Goal: Transaction & Acquisition: Purchase product/service

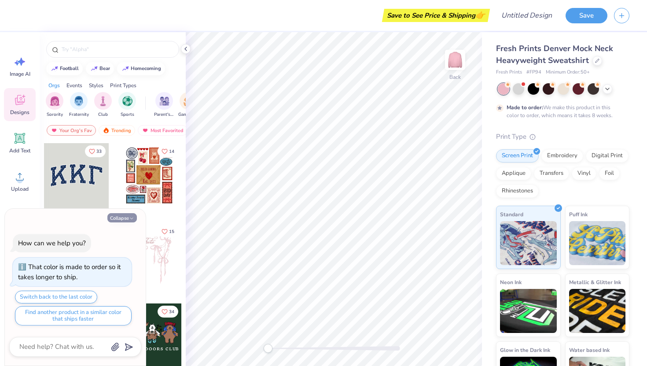
click at [123, 218] on button "Collapse" at bounding box center [121, 217] width 29 height 9
type textarea "x"
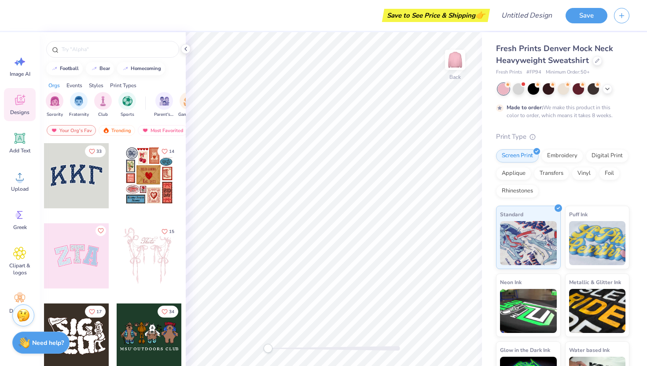
click at [76, 179] on div at bounding box center [76, 175] width 65 height 65
click at [136, 46] on input "text" at bounding box center [117, 49] width 113 height 9
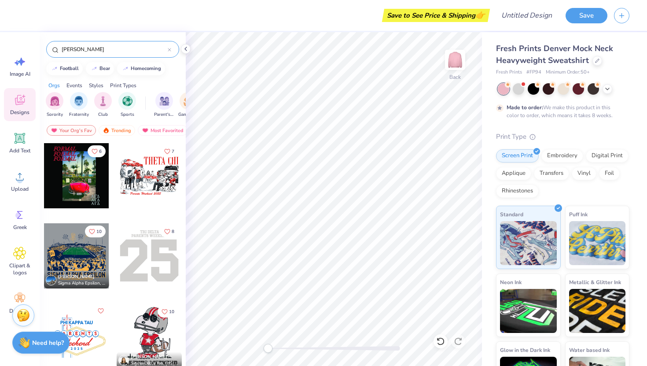
type input "[PERSON_NAME]"
click at [18, 117] on div "Designs" at bounding box center [20, 104] width 32 height 33
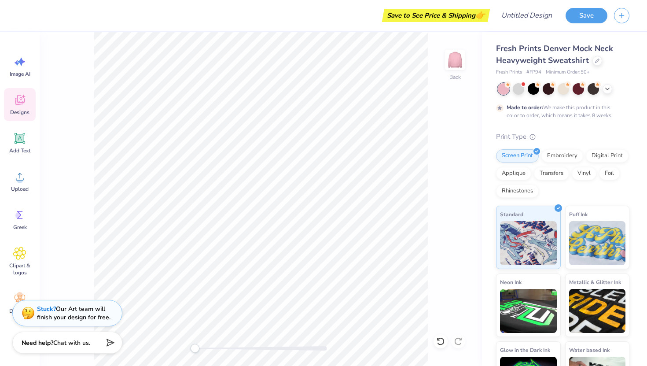
click at [14, 99] on icon at bounding box center [19, 99] width 13 height 13
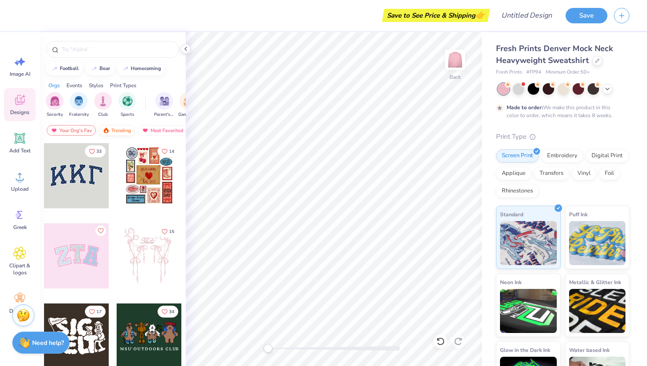
click at [121, 127] on div "Trending" at bounding box center [117, 130] width 37 height 11
click at [81, 181] on div at bounding box center [76, 175] width 65 height 65
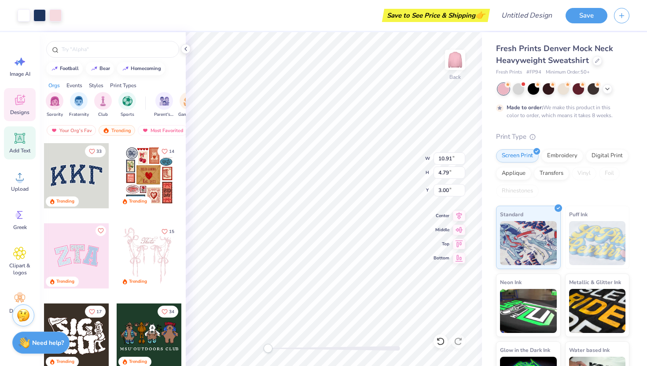
click at [17, 139] on icon at bounding box center [20, 138] width 8 height 8
type input "5.84"
type input "1.69"
type input "9.15"
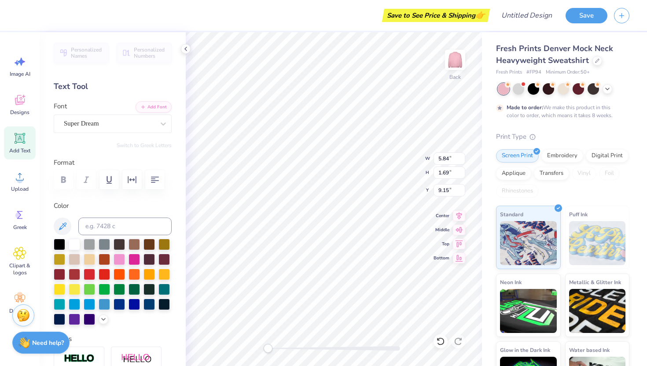
type input "10.91"
type input "4.79"
type input "3.00"
type input "10.72"
type input "4.57"
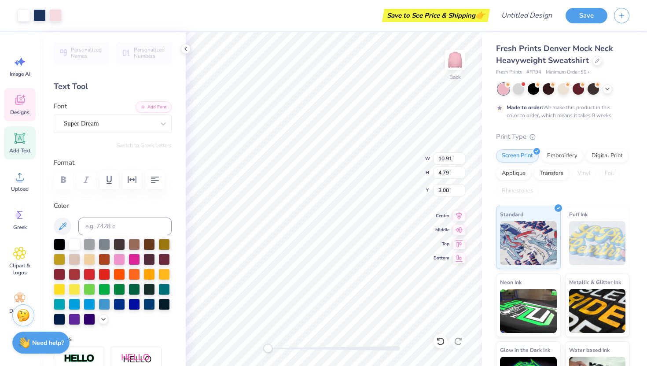
type input "3.09"
type input "5.84"
type input "1.69"
type input "9.15"
type textarea "T"
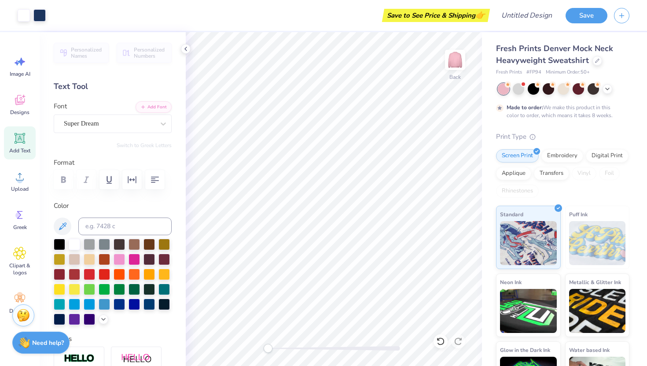
click at [13, 143] on icon at bounding box center [19, 138] width 13 height 13
click at [123, 88] on div "Text Tool" at bounding box center [113, 87] width 118 height 12
click at [98, 87] on div "Text Tool" at bounding box center [113, 87] width 118 height 12
click at [550, 155] on div "Embroidery" at bounding box center [562, 154] width 42 height 13
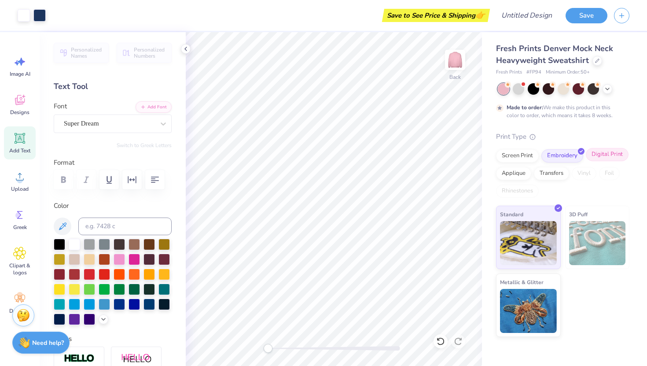
click at [593, 154] on div "Digital Print" at bounding box center [607, 154] width 43 height 13
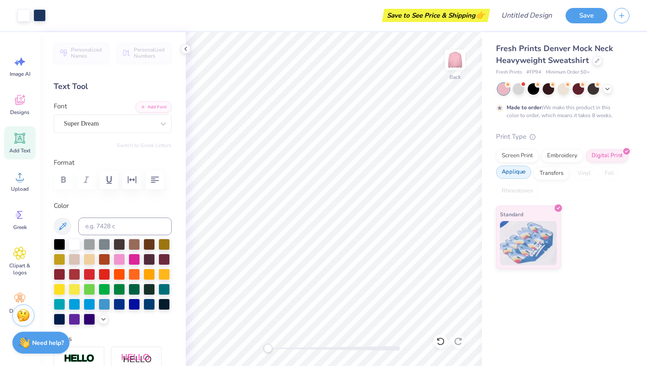
click at [515, 174] on div "Applique" at bounding box center [513, 171] width 35 height 13
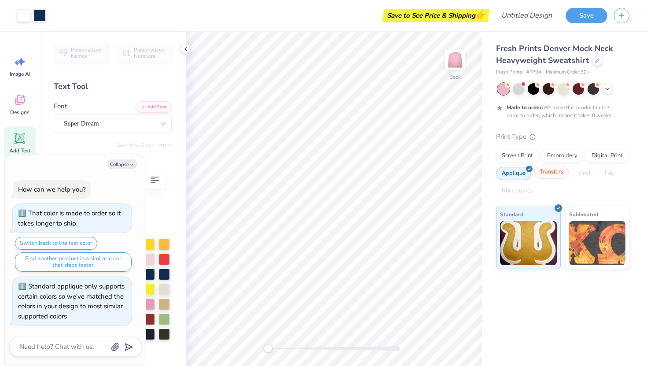
click at [550, 176] on div "Transfers" at bounding box center [551, 171] width 35 height 13
click at [559, 176] on div "Transfers" at bounding box center [551, 173] width 35 height 13
click at [520, 159] on div "Screen Print" at bounding box center [517, 154] width 43 height 13
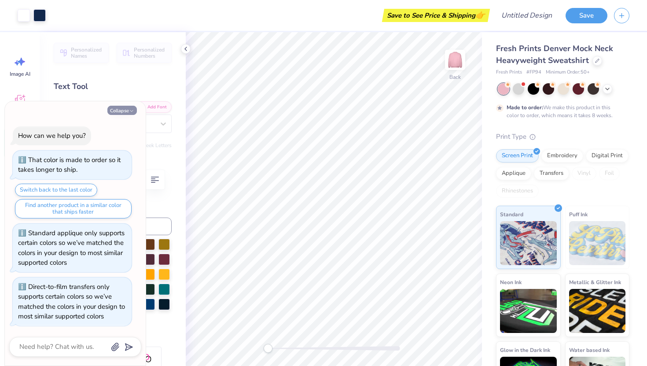
click at [127, 114] on button "Collapse" at bounding box center [121, 110] width 29 height 9
type textarea "x"
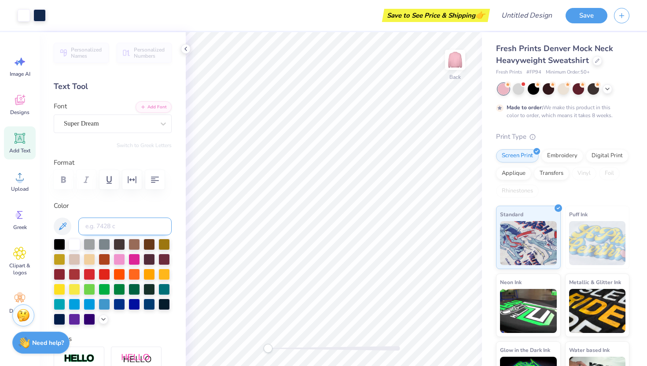
click at [121, 226] on input at bounding box center [124, 226] width 93 height 18
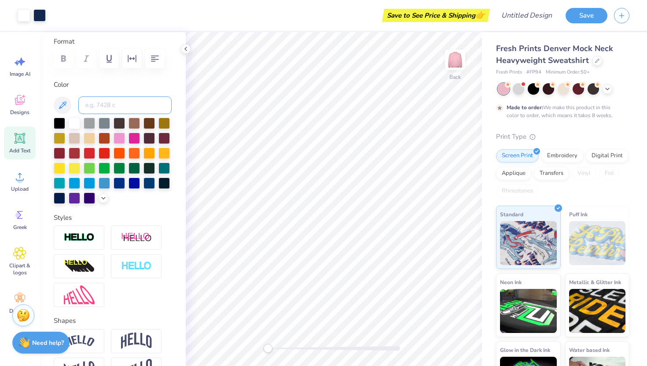
scroll to position [180, 0]
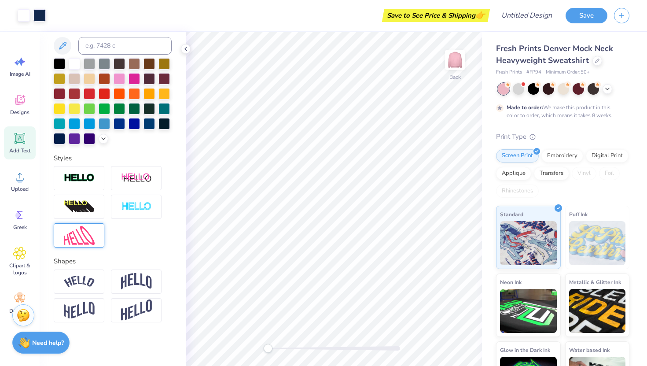
click at [84, 238] on img at bounding box center [79, 235] width 31 height 19
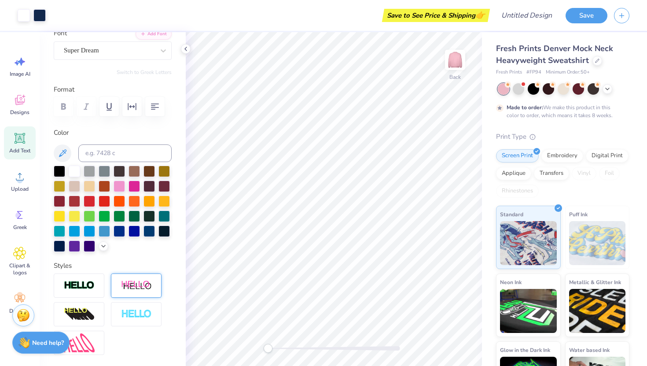
scroll to position [0, 0]
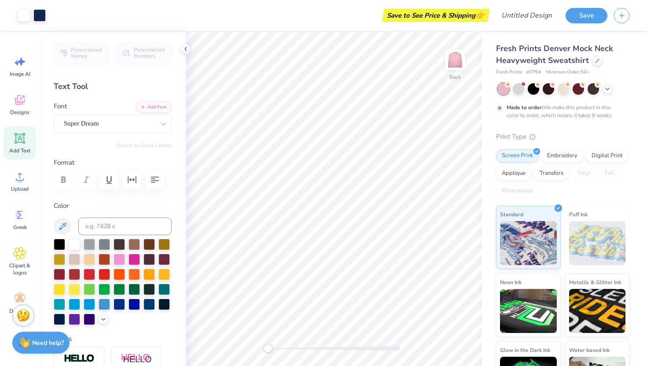
click at [123, 93] on div "Personalized Names Personalized Numbers Text Tool Add Font Font Super Dream Swi…" at bounding box center [113, 198] width 146 height 333
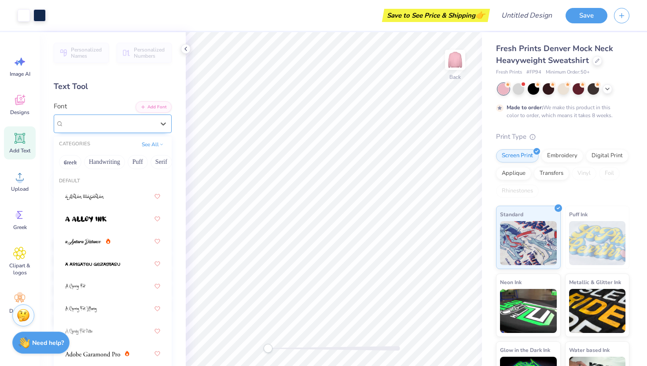
click at [110, 119] on div "Super Dream" at bounding box center [109, 124] width 92 height 14
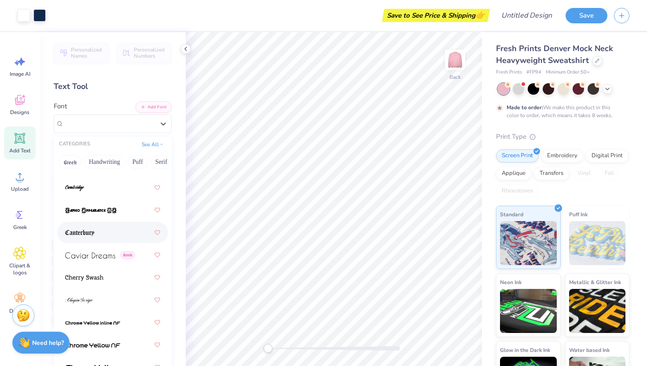
scroll to position [1254, 0]
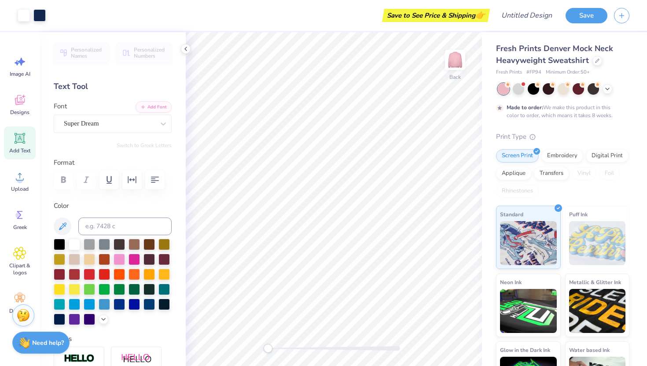
click at [101, 93] on div "Personalized Names Personalized Numbers Text Tool Add Font Font Super Dream Swi…" at bounding box center [113, 198] width 146 height 333
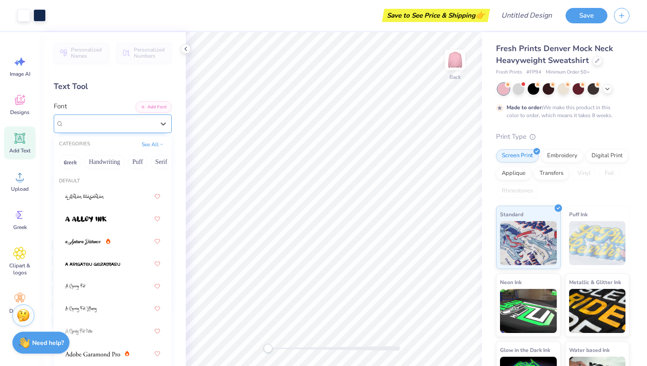
click at [93, 121] on div "Super Dream" at bounding box center [109, 124] width 92 height 14
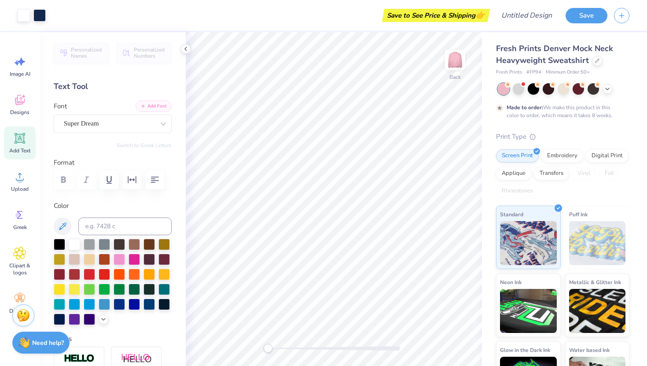
click at [149, 105] on button "Add Font" at bounding box center [153, 105] width 36 height 11
click at [23, 91] on div "Designs" at bounding box center [20, 104] width 32 height 33
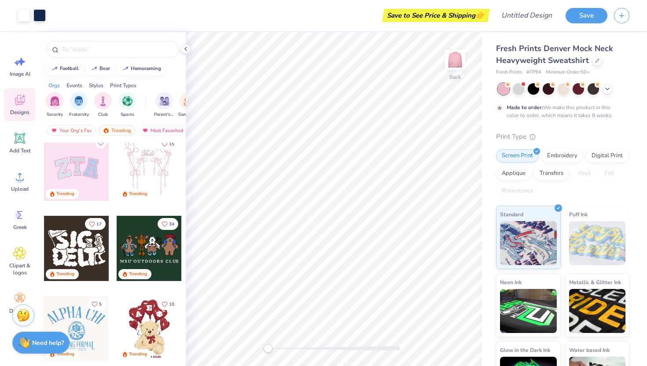
scroll to position [86, 0]
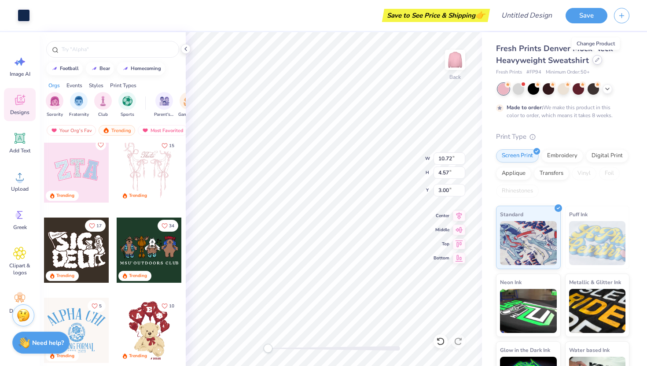
click at [595, 56] on div at bounding box center [597, 60] width 10 height 10
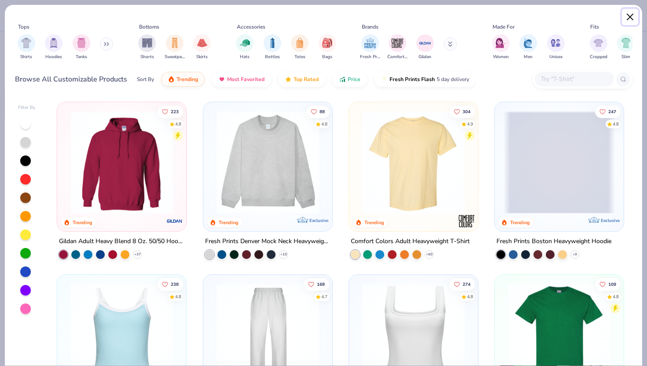
click at [631, 12] on button "Close" at bounding box center [630, 17] width 17 height 17
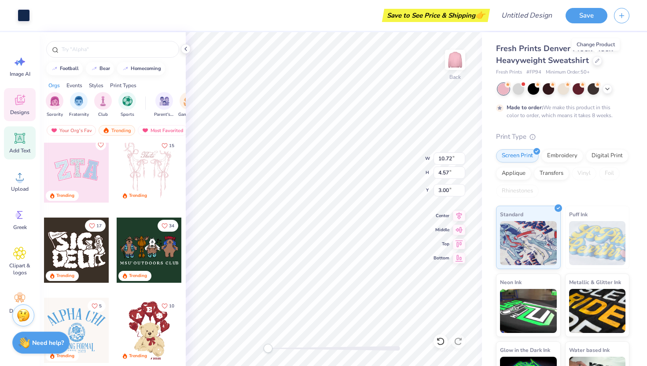
click at [17, 157] on div "Add Text" at bounding box center [20, 142] width 32 height 33
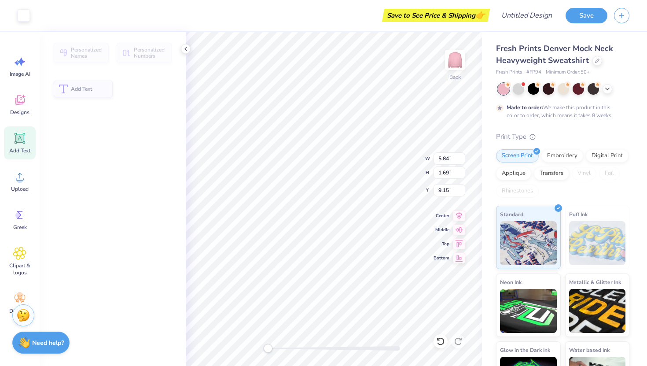
type input "5.84"
type input "1.69"
type input "9.15"
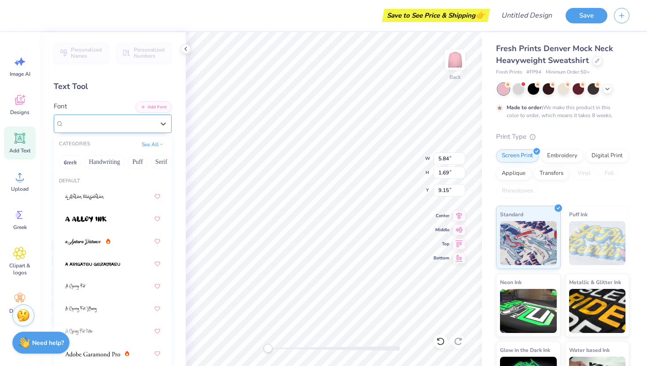
click at [80, 125] on div "Super Dream" at bounding box center [109, 124] width 92 height 14
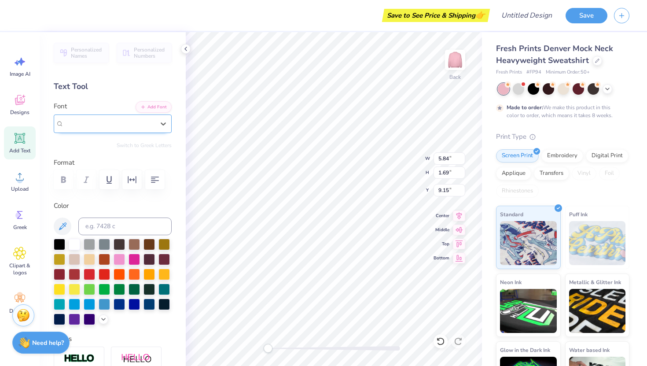
click at [87, 120] on span "Super Dream" at bounding box center [81, 123] width 35 height 10
click at [146, 104] on button "Add Font" at bounding box center [153, 105] width 36 height 11
click at [99, 132] on div "Super Dream" at bounding box center [113, 123] width 118 height 18
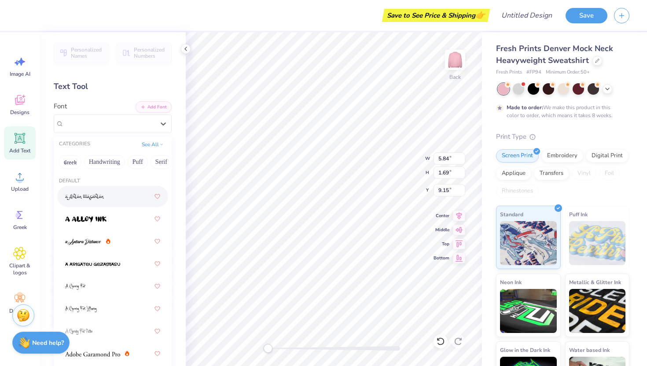
click at [88, 201] on div at bounding box center [112, 196] width 95 height 16
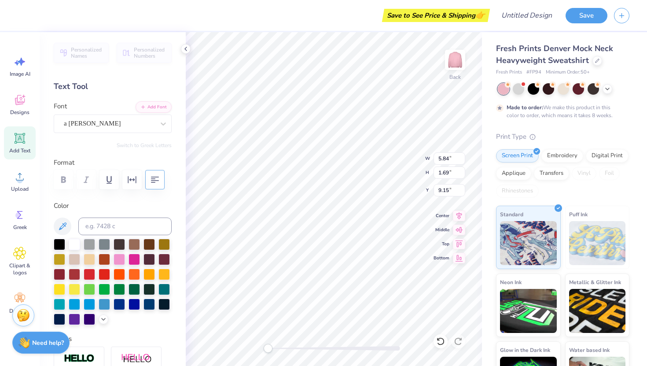
scroll to position [0, 0]
type textarea "PARK"
type input "6.18"
type input "2.03"
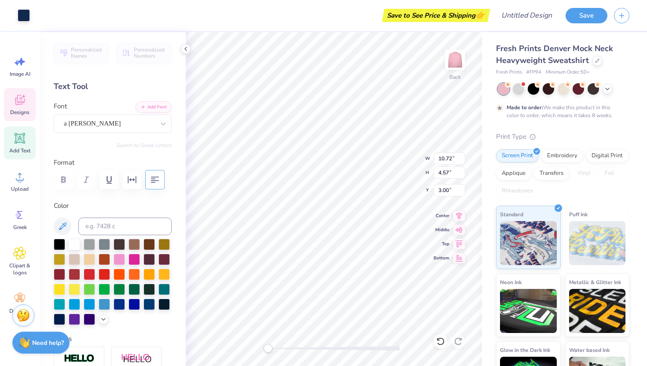
type input "8.99"
click at [128, 123] on div "a [PERSON_NAME]" at bounding box center [109, 124] width 92 height 14
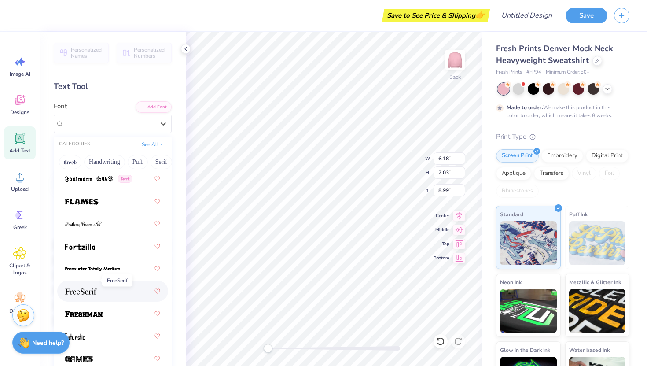
scroll to position [2676, 0]
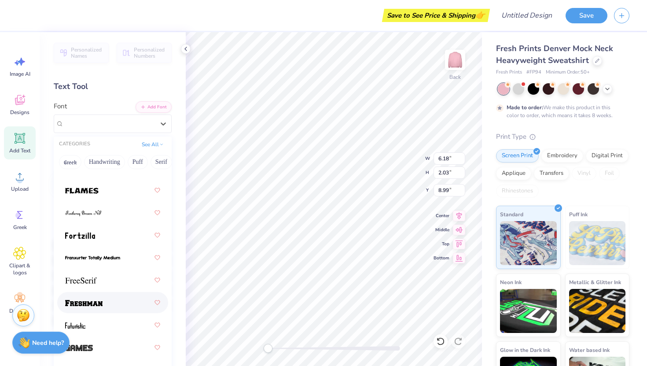
click at [92, 311] on div at bounding box center [112, 302] width 111 height 21
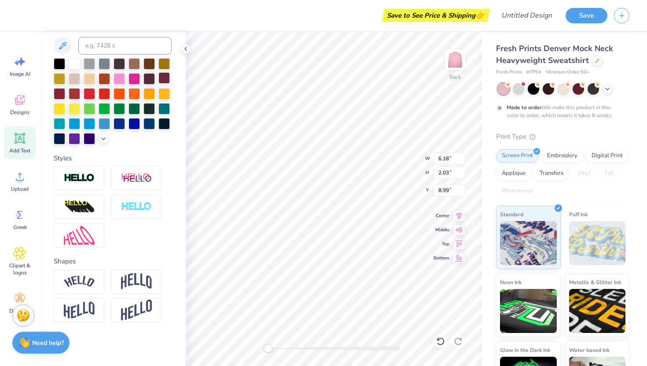
scroll to position [0, 0]
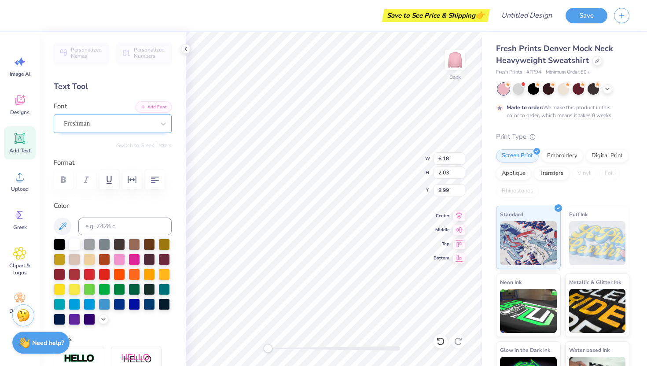
click at [127, 125] on div "Freshman" at bounding box center [109, 124] width 92 height 14
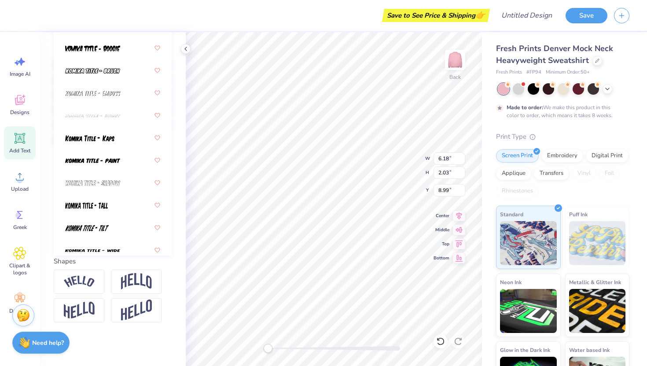
scroll to position [3607, 0]
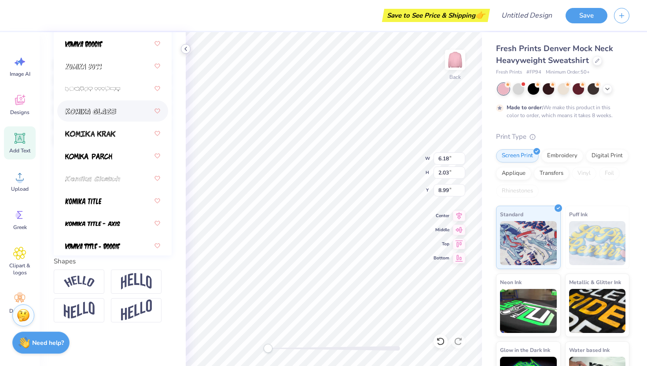
click at [187, 49] on icon at bounding box center [185, 48] width 7 height 7
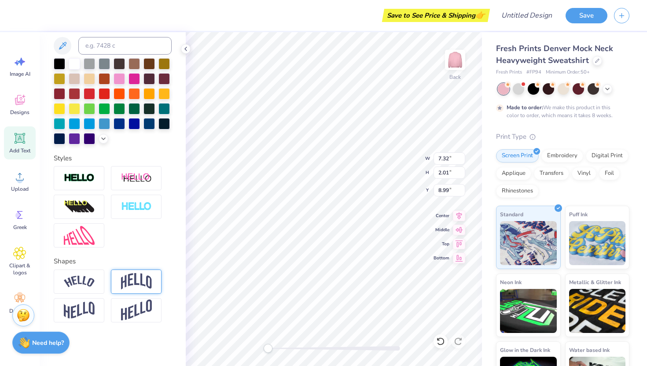
click at [141, 281] on img at bounding box center [136, 281] width 31 height 17
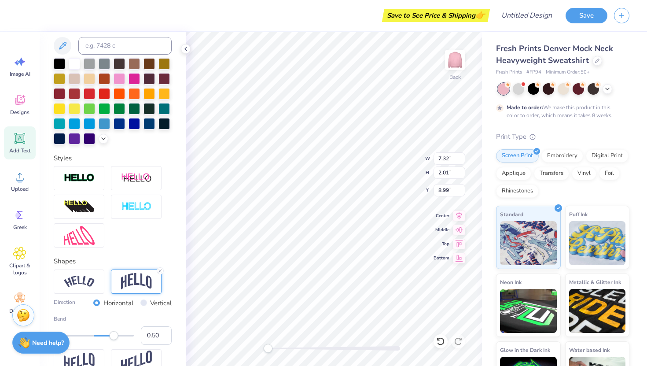
type input "11.33"
type input "5.47"
type input "2.28"
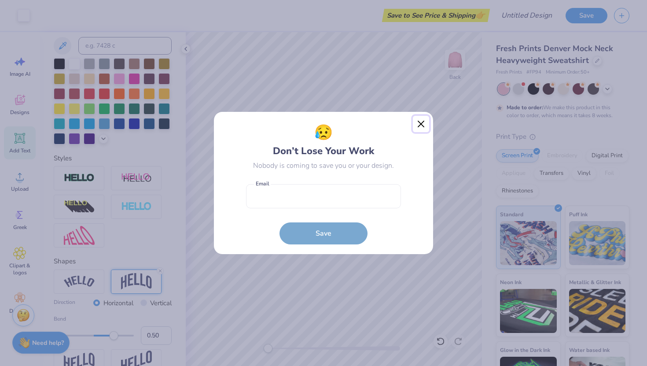
click at [420, 125] on button "Close" at bounding box center [421, 124] width 17 height 17
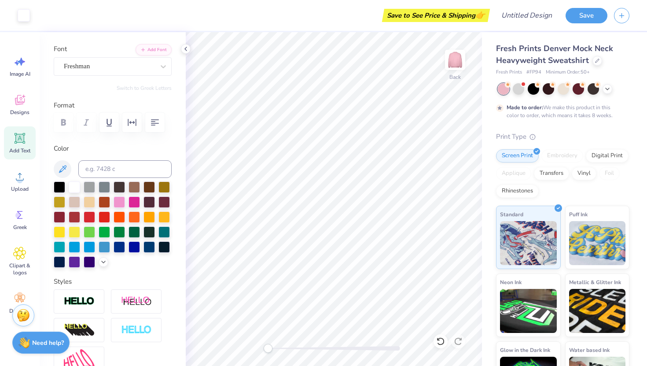
scroll to position [0, 0]
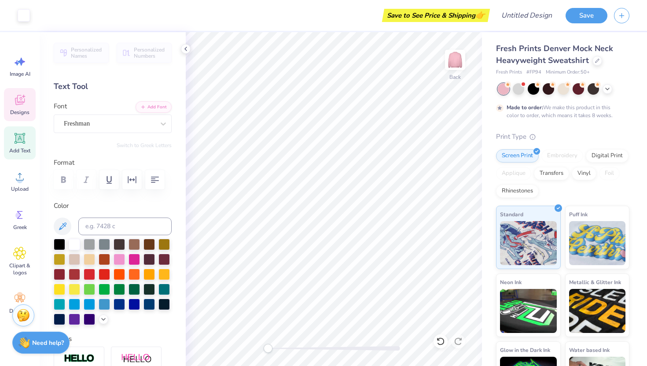
click at [24, 99] on icon at bounding box center [19, 99] width 13 height 13
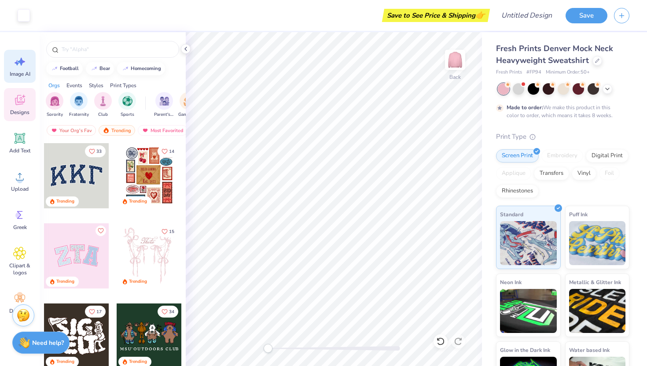
click at [14, 77] on span "Image AI" at bounding box center [20, 73] width 21 height 7
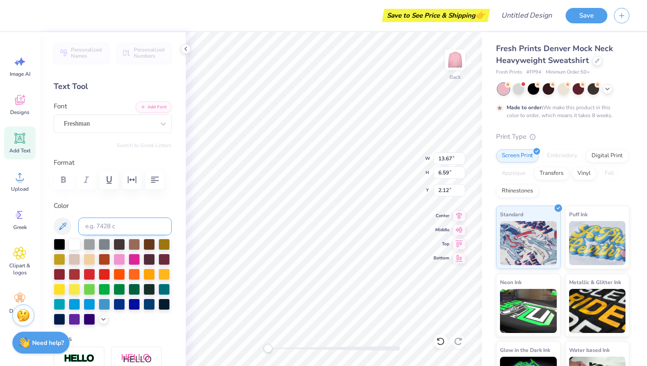
scroll to position [180, 0]
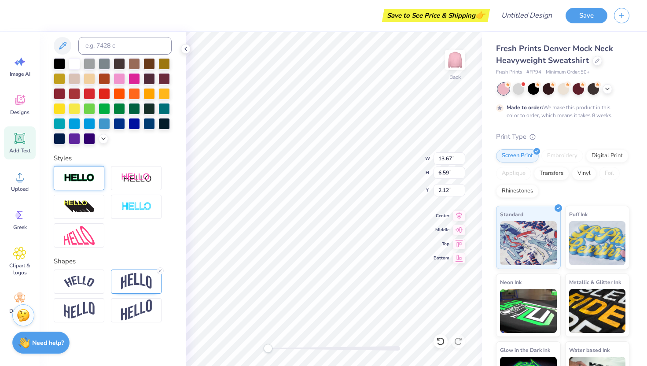
click at [92, 186] on div at bounding box center [79, 178] width 51 height 24
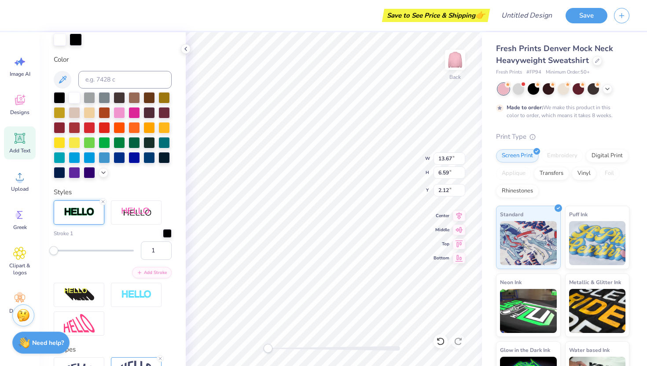
scroll to position [215, 0]
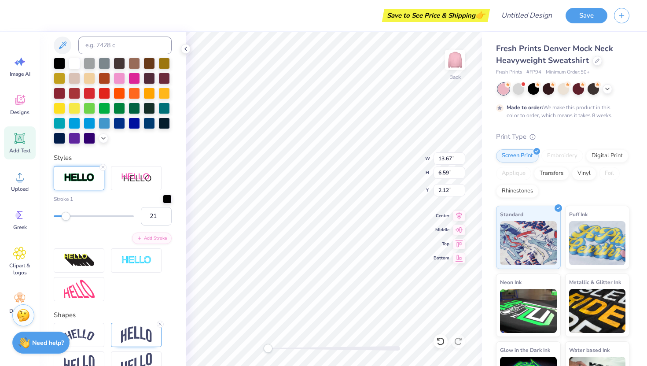
type input "22"
drag, startPoint x: 55, startPoint y: 212, endPoint x: 70, endPoint y: 212, distance: 15.4
click at [70, 212] on div "Accessibility label" at bounding box center [70, 216] width 9 height 9
type input "12"
drag, startPoint x: 75, startPoint y: 216, endPoint x: 63, endPoint y: 216, distance: 12.3
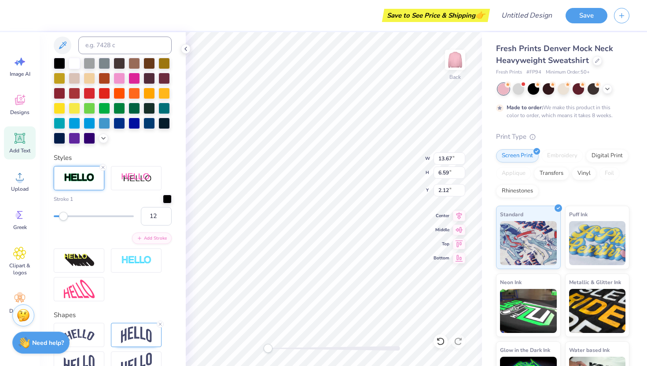
click at [63, 216] on div at bounding box center [94, 216] width 80 height 2
type input "6"
drag, startPoint x: 63, startPoint y: 216, endPoint x: 58, endPoint y: 217, distance: 5.3
click at [58, 217] on div "Accessibility label" at bounding box center [57, 216] width 9 height 9
type input "1"
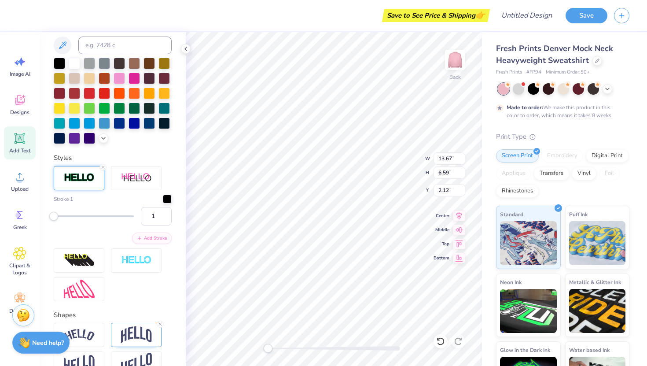
click at [54, 220] on div "1" at bounding box center [113, 216] width 118 height 18
type input "5"
click at [57, 218] on div at bounding box center [94, 216] width 80 height 9
click at [155, 222] on input "5" at bounding box center [156, 216] width 31 height 18
type input "54"
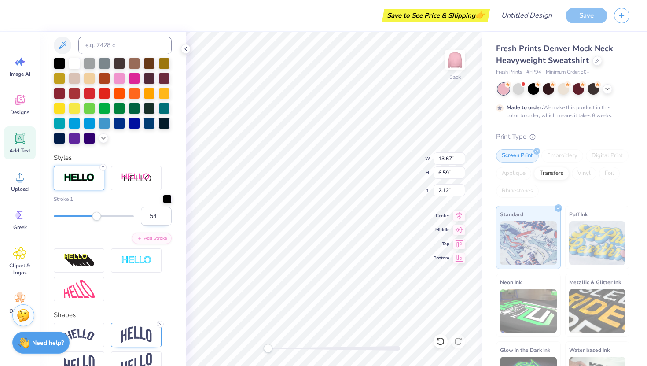
click at [155, 222] on input "54" at bounding box center [156, 216] width 31 height 18
type input "4"
click at [185, 179] on div "Personalized Names Personalized Numbers Text Tool Add Font Font Freshman Switch…" at bounding box center [113, 198] width 146 height 333
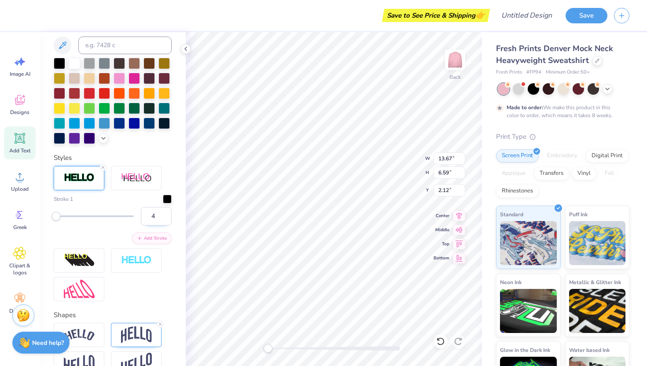
click at [151, 215] on input "4" at bounding box center [156, 216] width 31 height 18
type input "3"
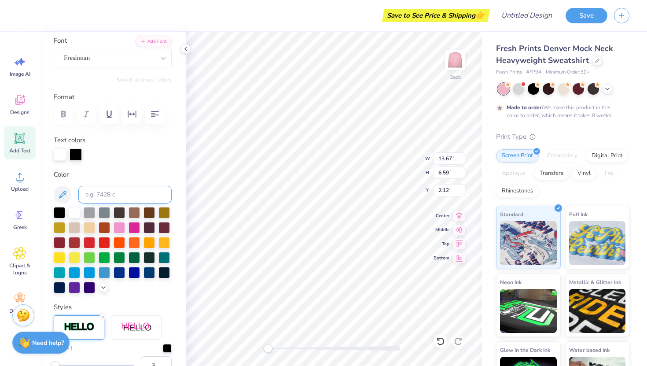
scroll to position [68, 0]
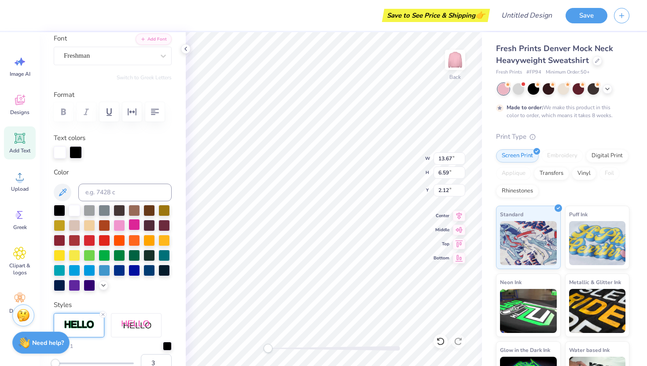
click at [131, 227] on div at bounding box center [133, 224] width 11 height 11
click at [118, 226] on div at bounding box center [119, 224] width 11 height 11
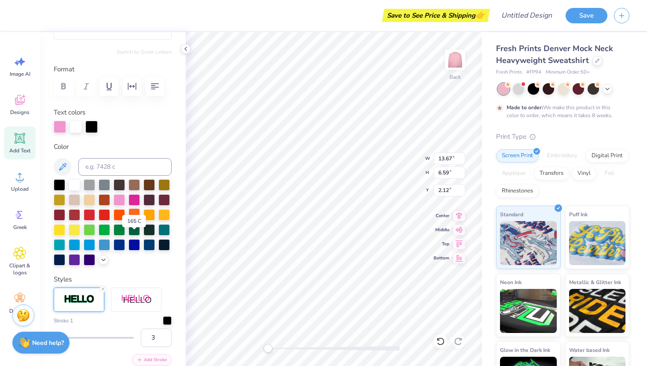
scroll to position [105, 0]
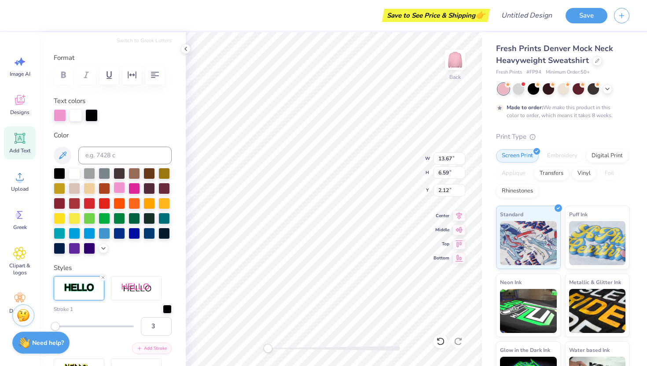
click at [121, 186] on div at bounding box center [119, 187] width 11 height 11
click at [65, 164] on div "Color" at bounding box center [113, 192] width 118 height 124
click at [62, 157] on icon at bounding box center [62, 154] width 7 height 7
click at [54, 121] on div "Personalized Names Personalized Numbers Text Tool Add Font Font Freshman Switch…" at bounding box center [113, 198] width 146 height 333
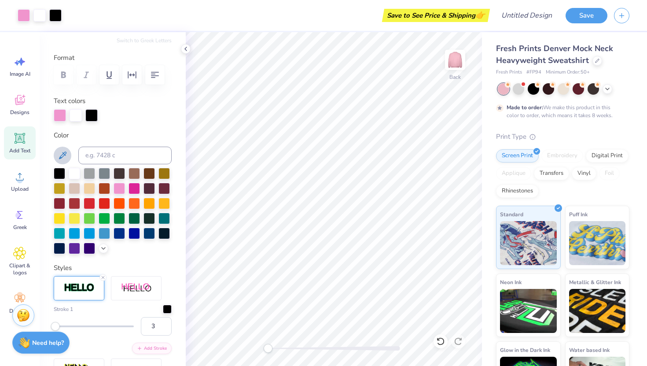
click at [62, 150] on icon at bounding box center [62, 155] width 11 height 11
click at [61, 152] on icon at bounding box center [62, 155] width 11 height 11
click at [59, 160] on icon at bounding box center [62, 155] width 11 height 11
click at [117, 186] on div at bounding box center [119, 187] width 11 height 11
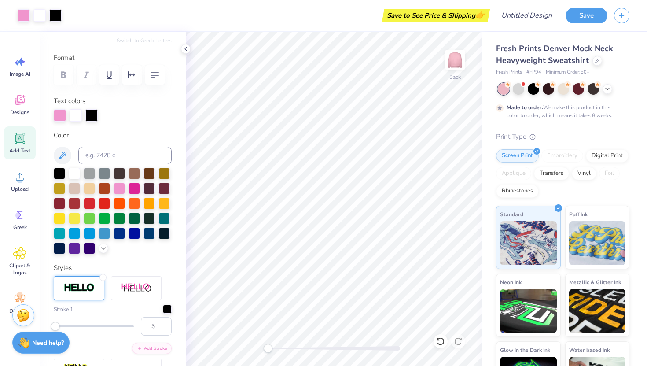
click at [135, 180] on div at bounding box center [113, 211] width 118 height 86
click at [135, 177] on div at bounding box center [133, 172] width 11 height 11
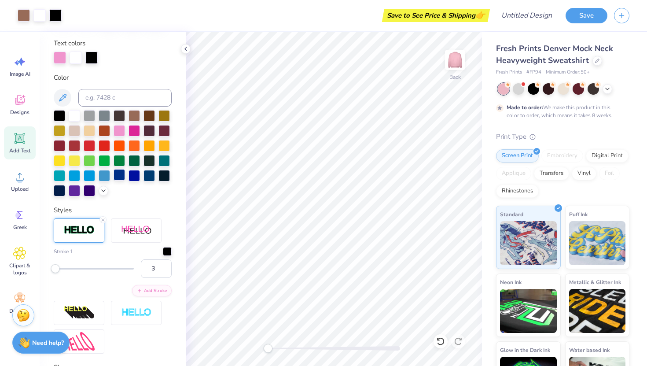
scroll to position [164, 0]
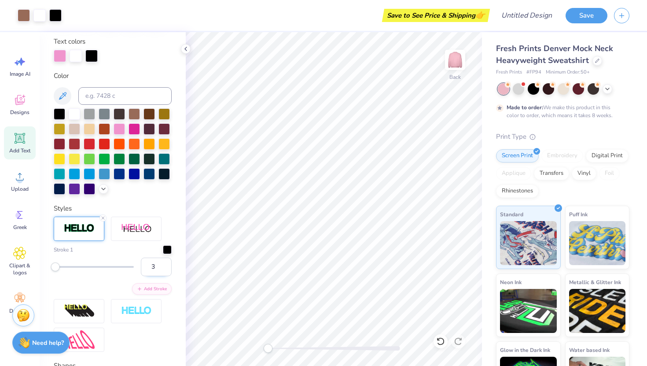
click at [154, 263] on input "3" at bounding box center [156, 266] width 31 height 18
click at [154, 265] on input "3" at bounding box center [156, 266] width 31 height 18
type input "2"
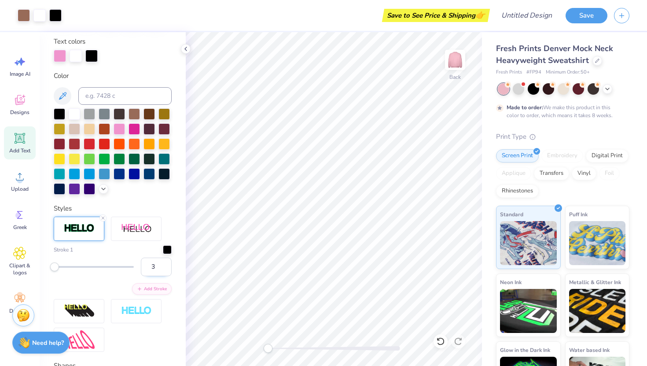
type input "3"
click at [162, 264] on input "3" at bounding box center [156, 266] width 31 height 18
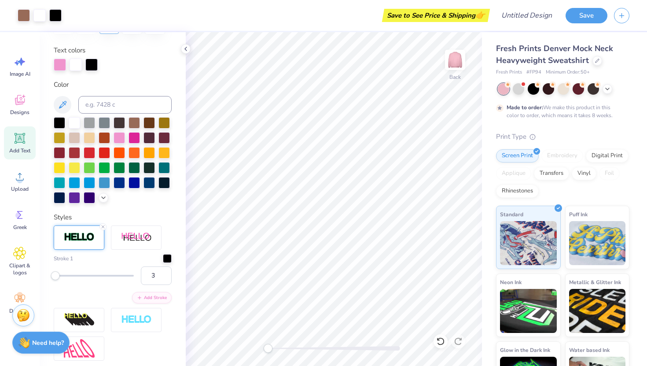
scroll to position [156, 0]
click at [101, 193] on div at bounding box center [104, 196] width 10 height 10
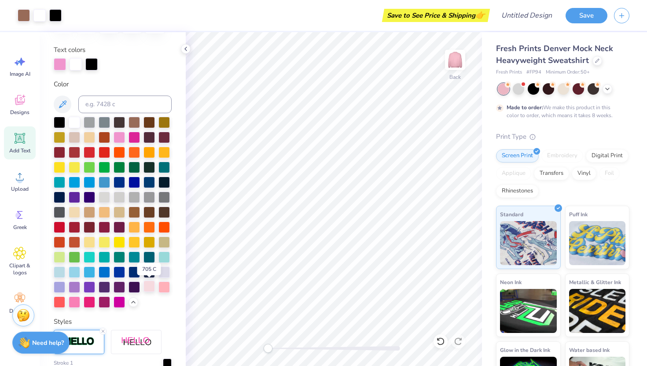
click at [145, 286] on div at bounding box center [148, 285] width 11 height 11
click at [162, 290] on div at bounding box center [163, 285] width 11 height 11
click at [154, 288] on div at bounding box center [148, 285] width 11 height 11
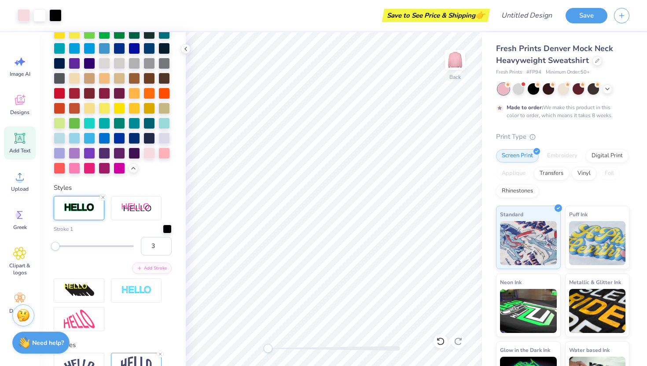
scroll to position [290, 0]
click at [168, 234] on div "Stroke 1 3" at bounding box center [113, 239] width 118 height 31
click at [168, 232] on div at bounding box center [167, 227] width 9 height 9
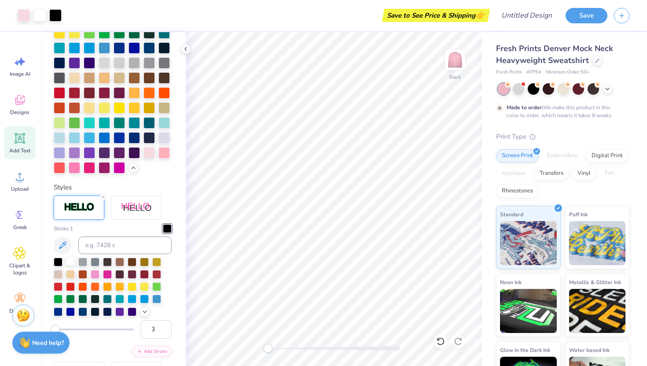
click at [68, 263] on div at bounding box center [70, 260] width 9 height 9
click at [187, 49] on icon at bounding box center [185, 48] width 7 height 7
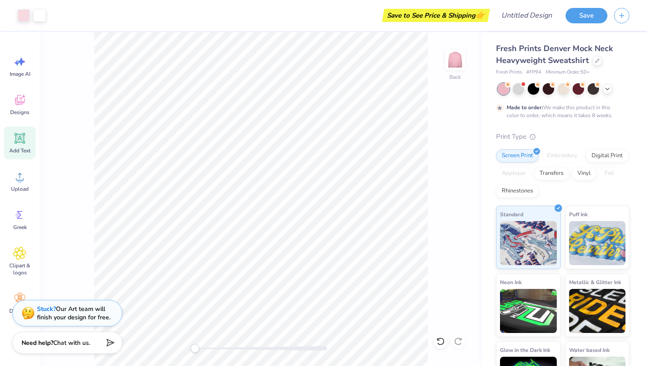
click at [15, 142] on icon at bounding box center [20, 138] width 11 height 11
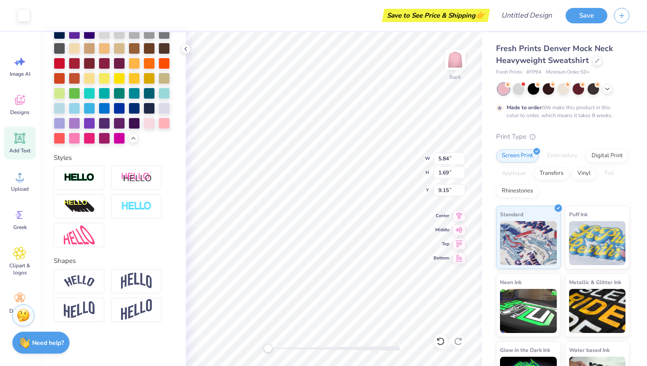
scroll to position [285, 0]
type input "13.35"
type input "6.53"
type input "2.15"
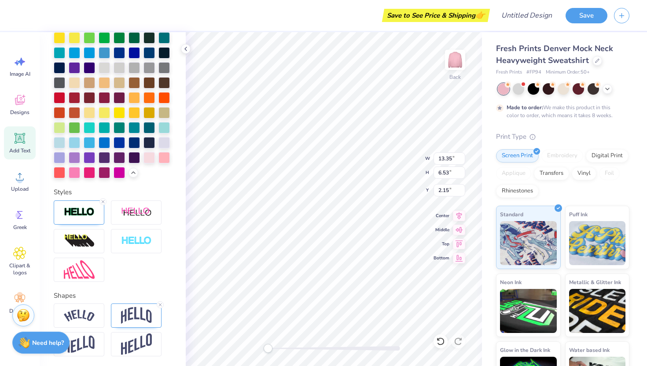
type input "5.84"
type input "1.69"
type input "9.15"
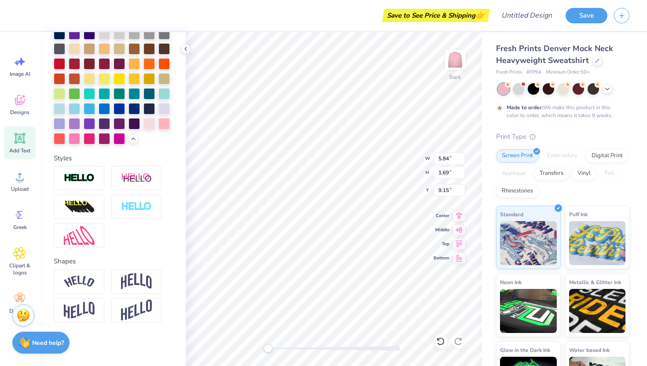
scroll to position [251, 0]
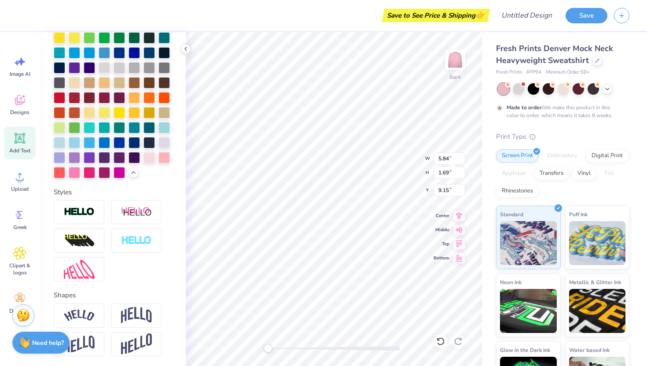
type textarea "l"
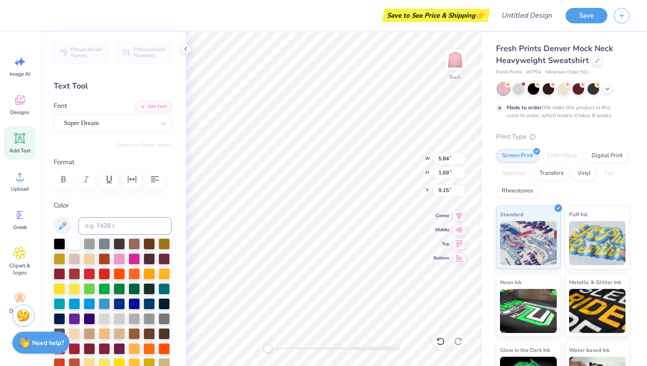
scroll to position [0, 0]
type textarea "LAND"
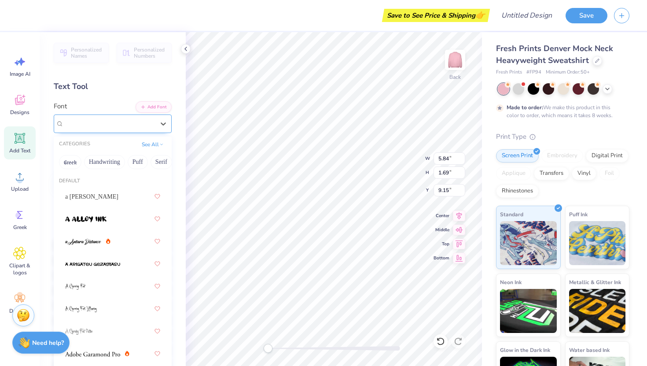
click at [83, 117] on div "Super Dream" at bounding box center [109, 124] width 92 height 14
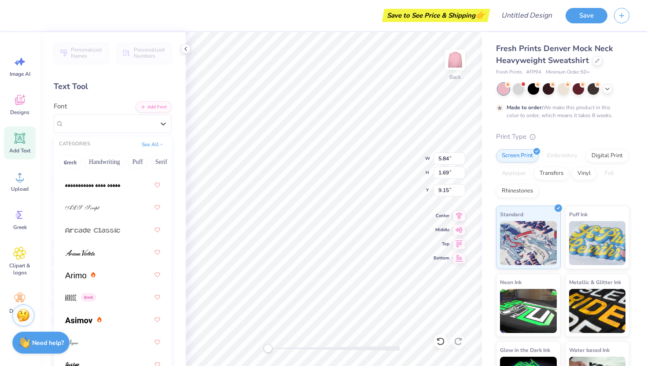
scroll to position [494, 0]
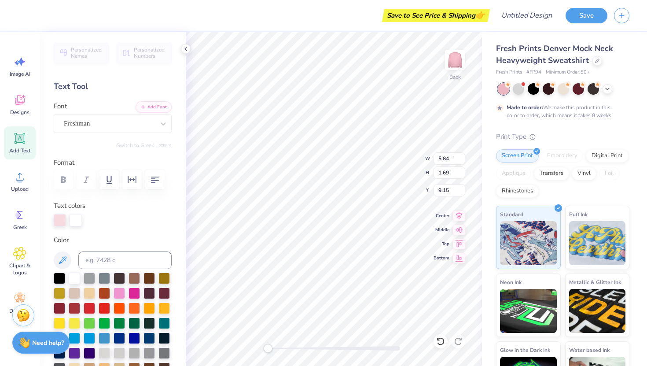
type input "13.35"
type input "6.53"
type input "2.16"
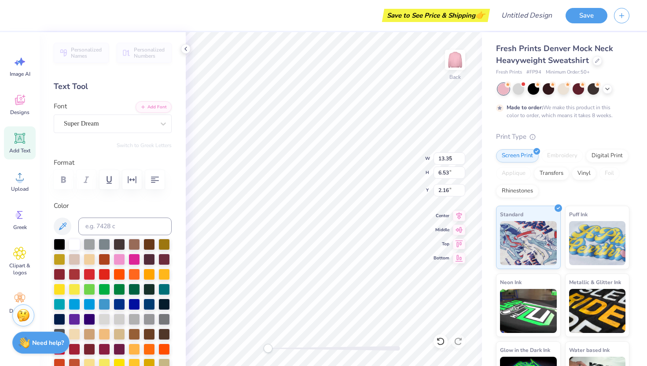
type input "5.95"
type input "1.70"
type input "9.15"
click at [129, 121] on div "Super Dream" at bounding box center [109, 124] width 92 height 14
click at [89, 195] on span "Freshman" at bounding box center [77, 196] width 24 height 9
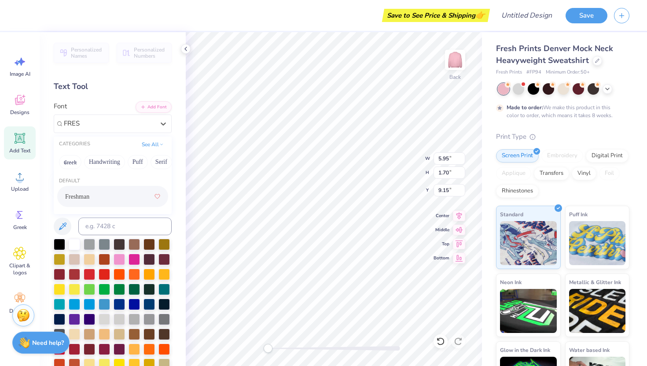
type input "FRES"
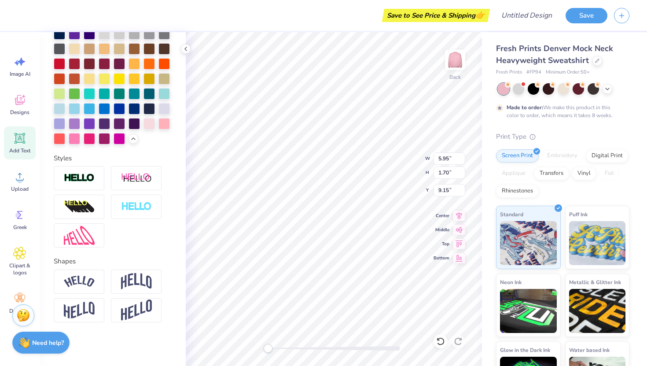
scroll to position [274, 0]
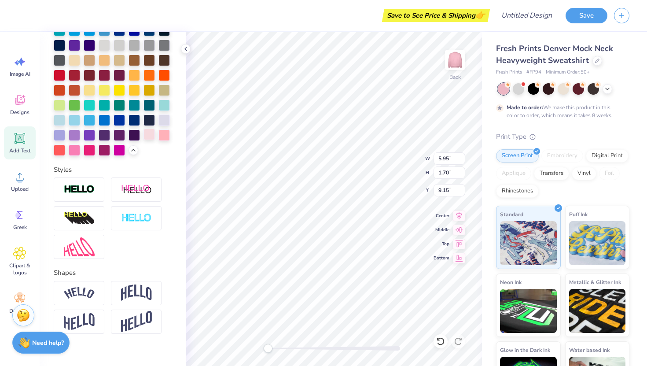
click at [149, 135] on div at bounding box center [148, 133] width 11 height 11
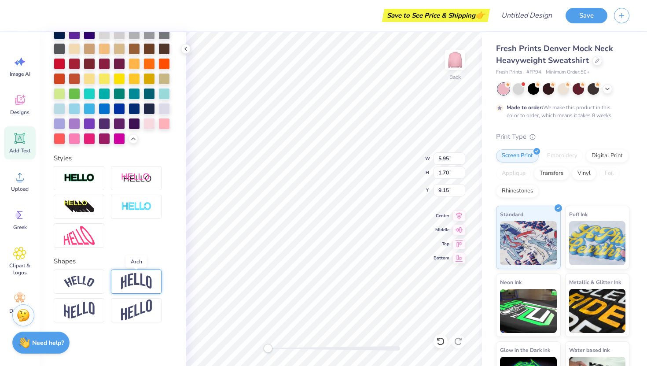
click at [142, 278] on img at bounding box center [136, 281] width 31 height 17
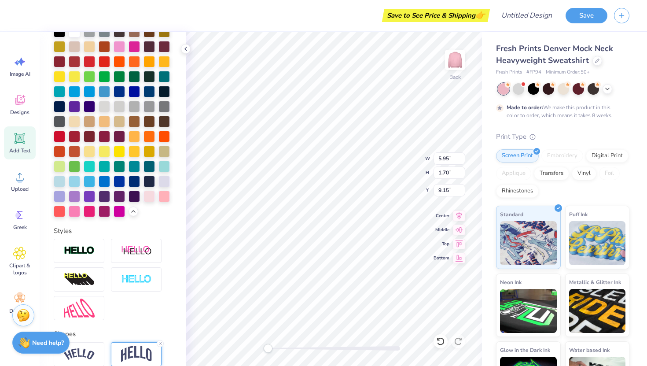
scroll to position [337, 0]
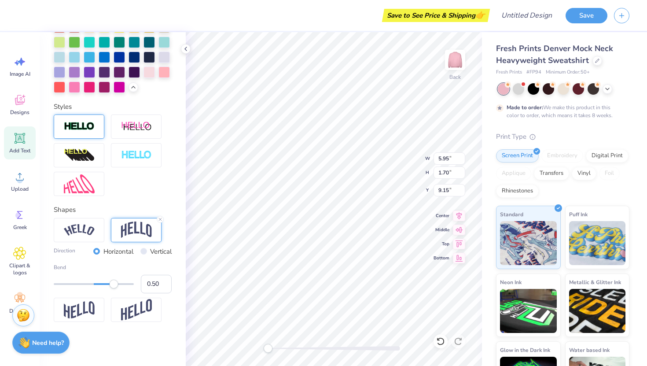
click at [90, 123] on img at bounding box center [79, 126] width 31 height 10
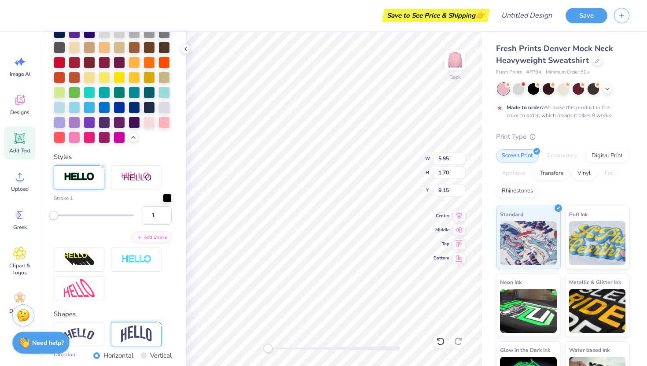
scroll to position [319, 0]
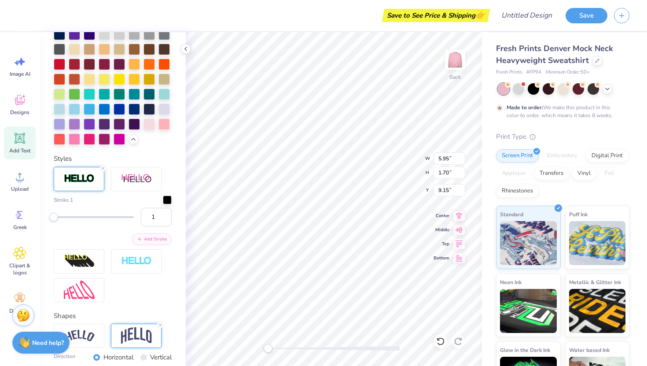
click at [167, 204] on div "Stroke 1 1" at bounding box center [113, 210] width 118 height 31
click at [167, 200] on div at bounding box center [167, 198] width 9 height 9
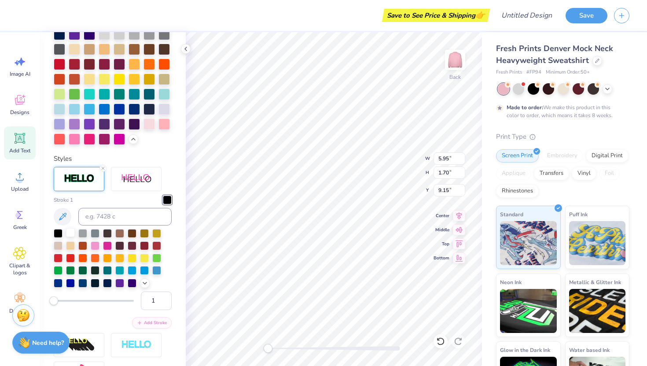
click at [72, 232] on div at bounding box center [70, 232] width 9 height 9
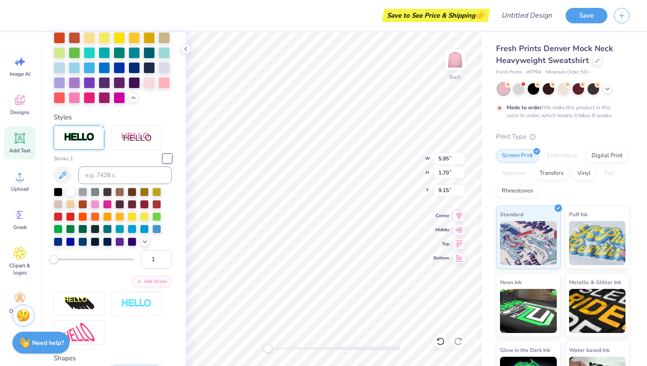
scroll to position [386, 0]
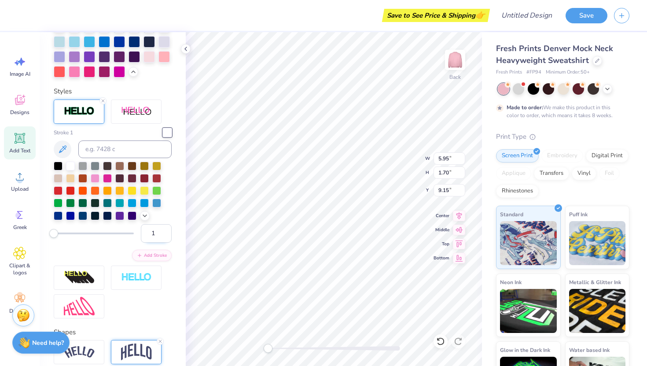
click at [154, 232] on input "1" at bounding box center [156, 233] width 31 height 18
type input "3"
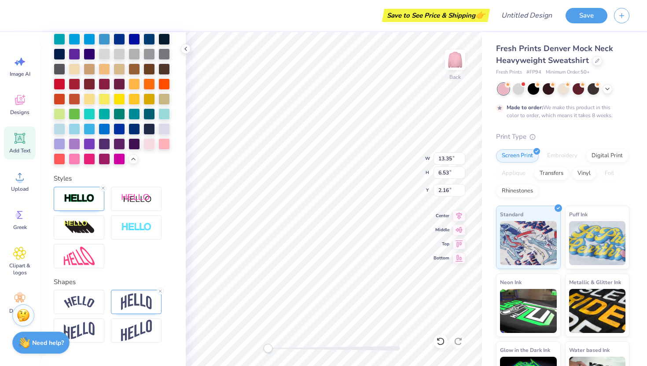
scroll to position [319, 0]
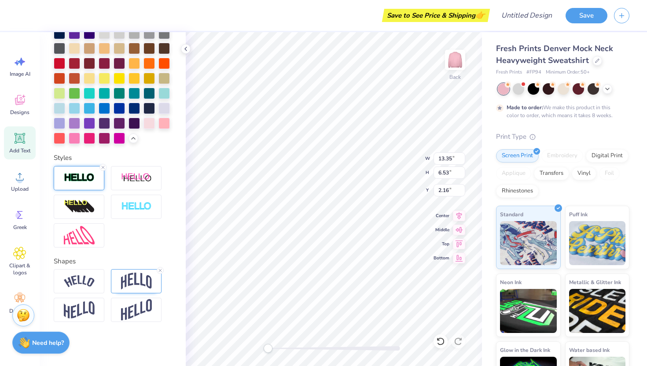
click at [73, 178] on img at bounding box center [79, 177] width 31 height 10
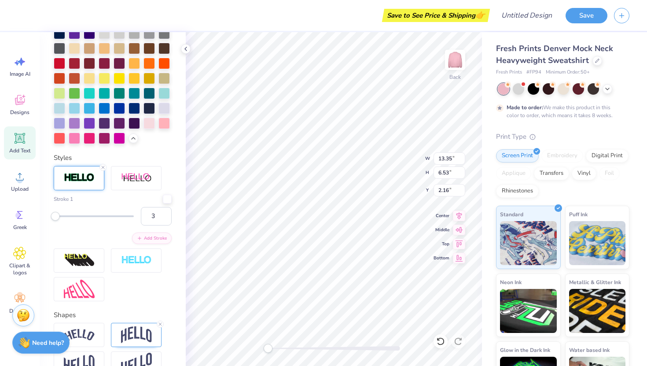
type input "3.48"
type input "1.71"
type input "6.33"
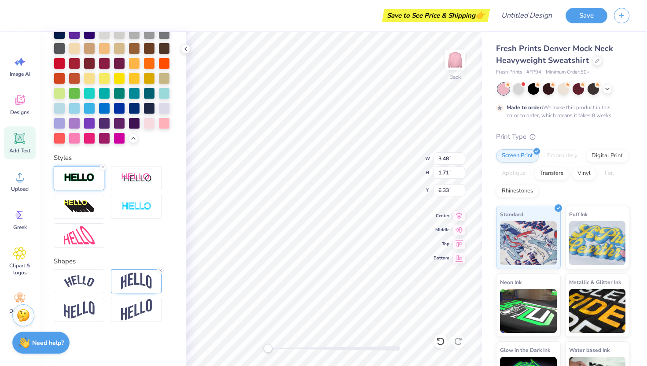
click at [76, 182] on img at bounding box center [79, 177] width 31 height 10
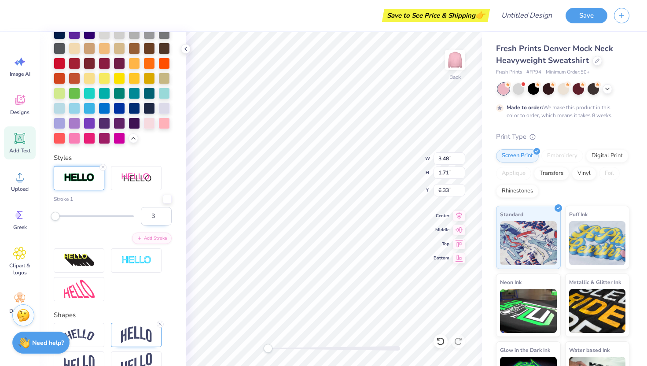
click at [152, 217] on input "3" at bounding box center [156, 216] width 31 height 18
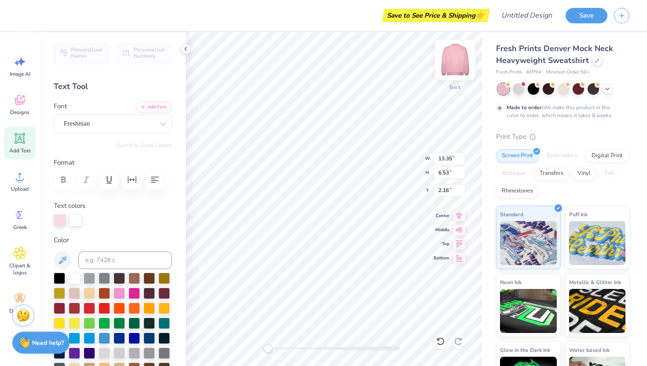
scroll to position [0, 0]
type textarea "PARKLAND"
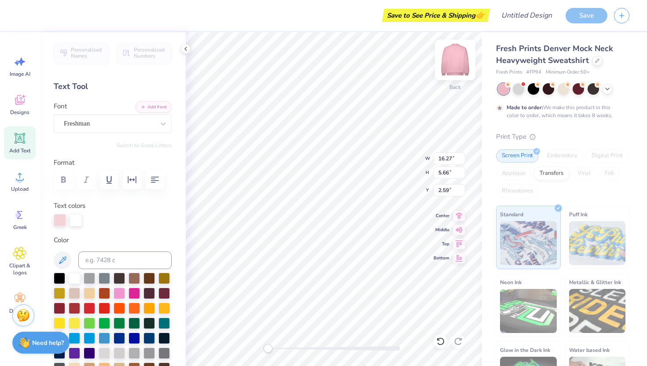
type textarea "PARK"
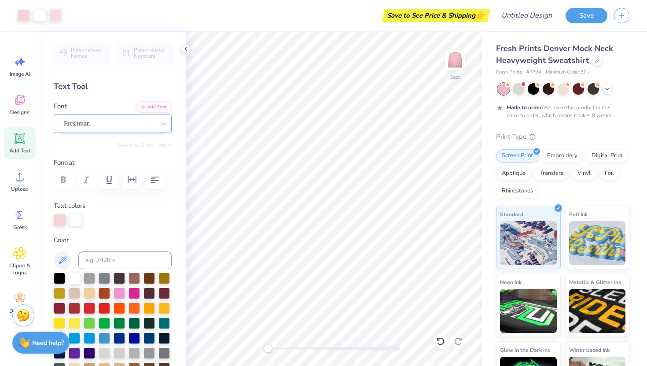
scroll to position [19, 0]
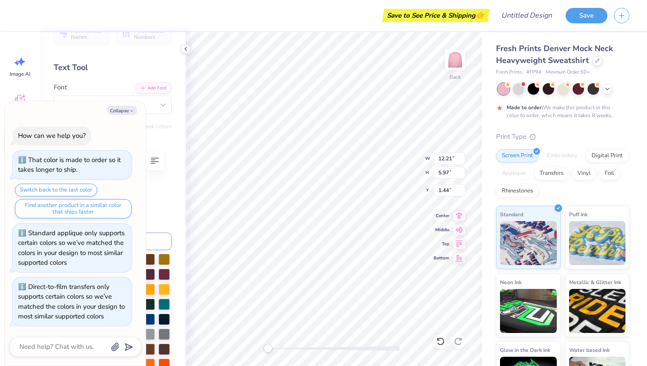
type textarea "x"
type input "12.21"
type input "5.97"
type input "1.44"
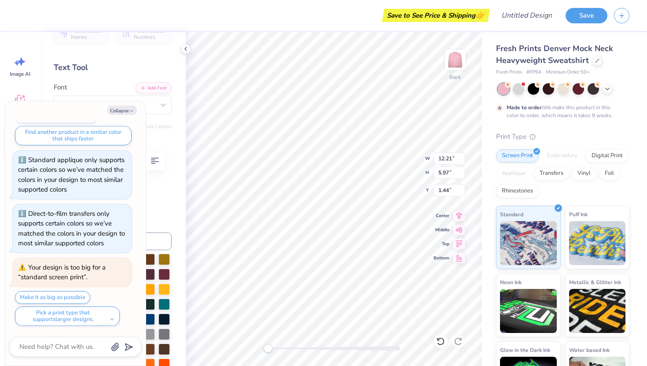
type textarea "x"
type input "2.15"
click at [134, 113] on icon "button" at bounding box center [131, 110] width 5 height 5
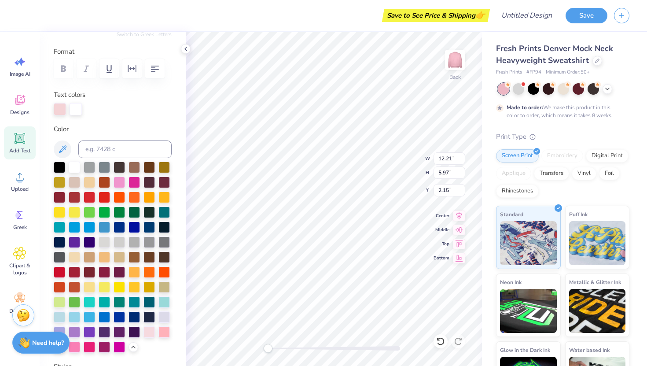
scroll to position [0, 0]
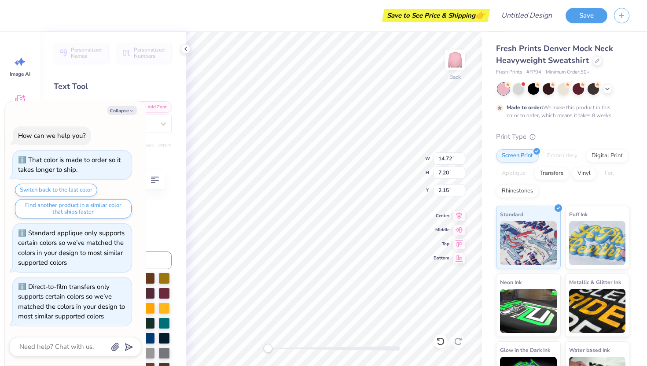
type textarea "x"
type input "14.72"
type input "7.20"
type input "1.44"
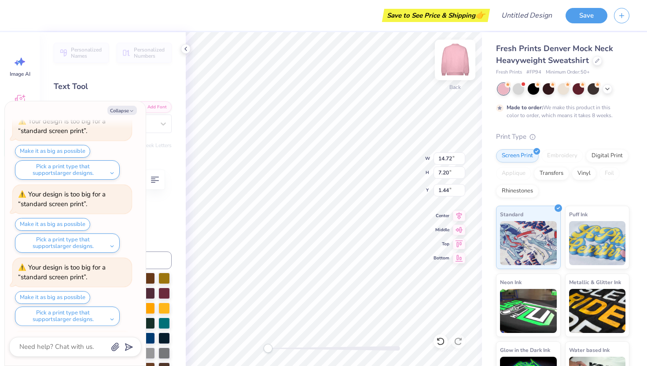
scroll to position [292, 0]
click at [121, 112] on button "Collapse" at bounding box center [121, 110] width 29 height 9
type textarea "x"
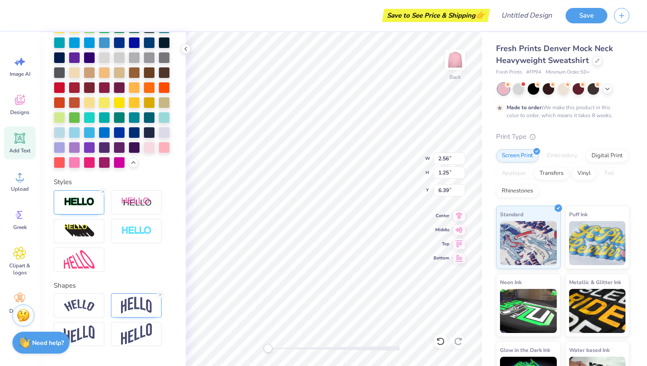
scroll to position [319, 0]
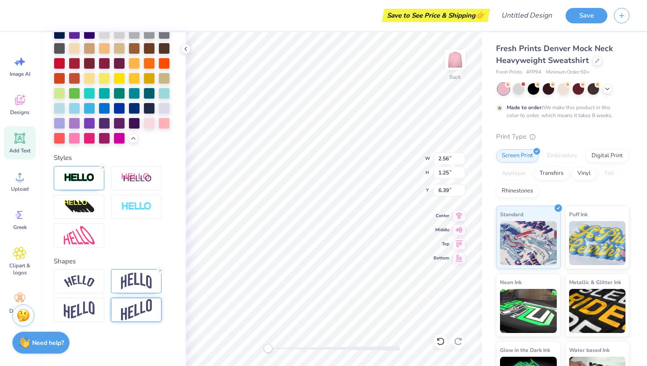
click at [124, 306] on img at bounding box center [136, 310] width 31 height 22
click at [103, 309] on div at bounding box center [79, 309] width 51 height 24
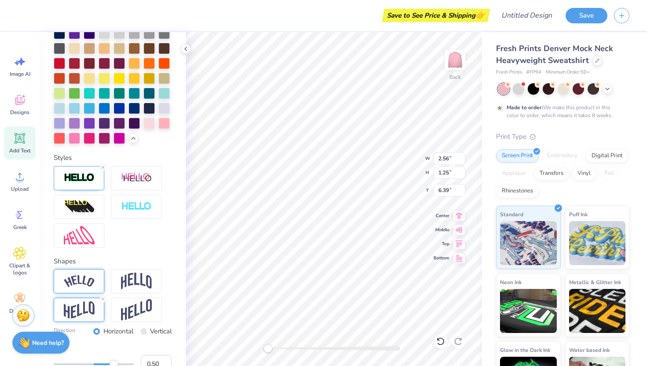
click at [94, 285] on img at bounding box center [79, 281] width 31 height 12
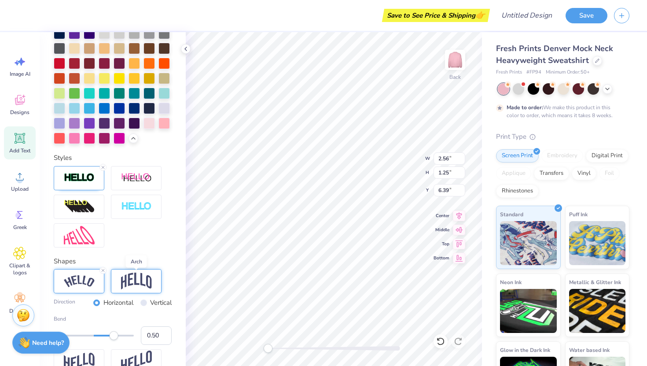
click at [128, 285] on img at bounding box center [136, 280] width 31 height 17
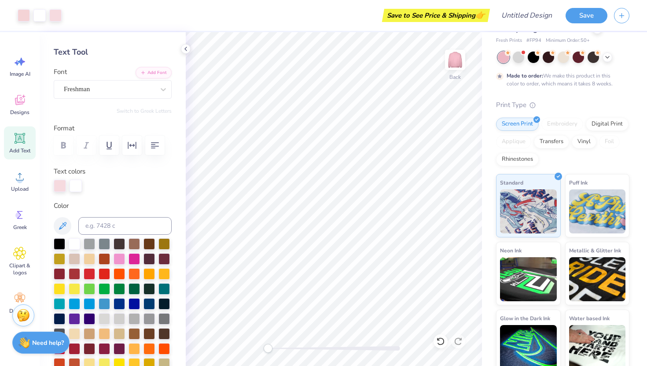
scroll to position [0, 0]
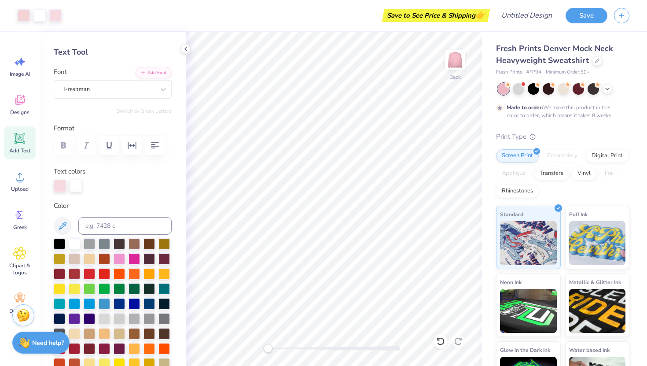
click at [521, 59] on span "Fresh Prints Denver Mock Neck Heavyweight Sweatshirt" at bounding box center [554, 54] width 117 height 22
click at [595, 59] on icon at bounding box center [597, 60] width 4 height 4
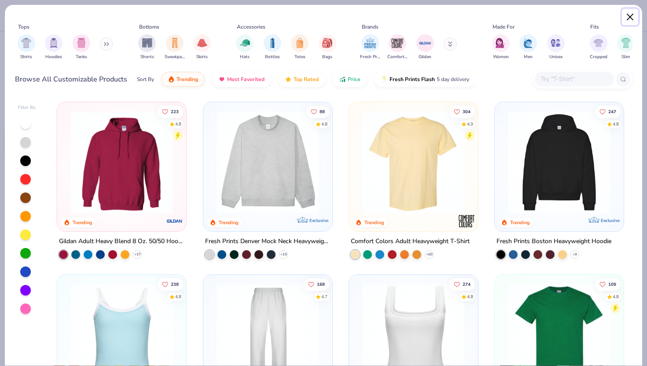
click at [623, 21] on button "Close" at bounding box center [630, 17] width 17 height 17
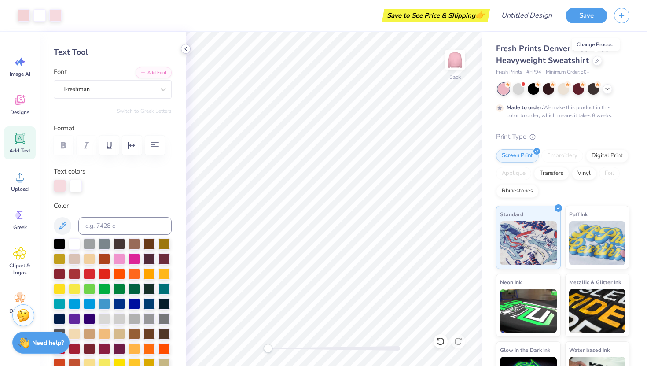
click at [185, 49] on polyline at bounding box center [186, 49] width 2 height 4
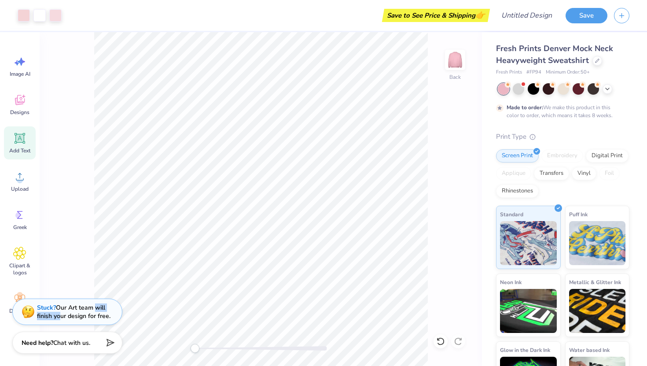
drag, startPoint x: 94, startPoint y: 311, endPoint x: 60, endPoint y: 311, distance: 33.9
click at [60, 311] on div "Stuck? Our Art team will finish your design for free." at bounding box center [73, 311] width 73 height 17
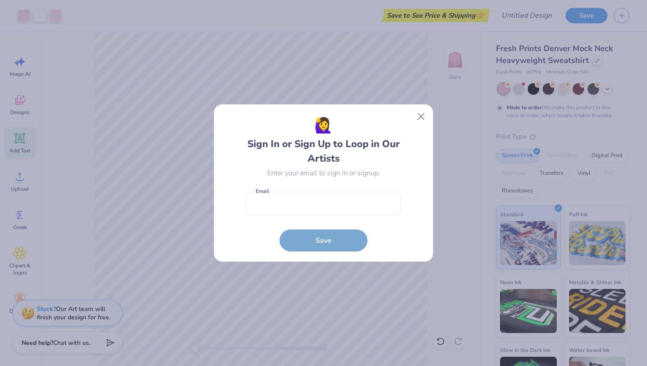
click at [87, 255] on div "🙋‍♀️ Sign In or Sign Up to Loop in Our Artists Enter your email to sign in or s…" at bounding box center [323, 183] width 647 height 366
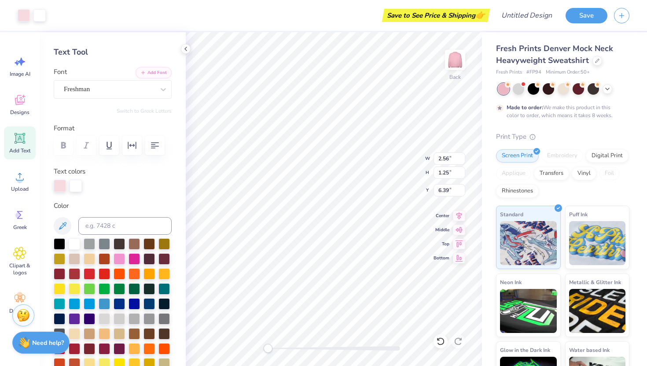
type input "14.72"
type input "7.20"
type input "1.80"
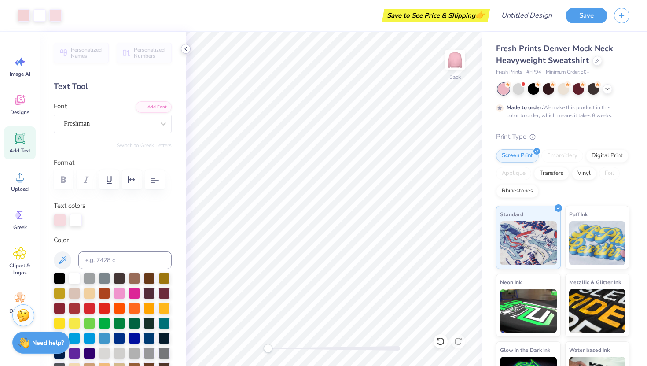
click at [183, 48] on icon at bounding box center [185, 48] width 7 height 7
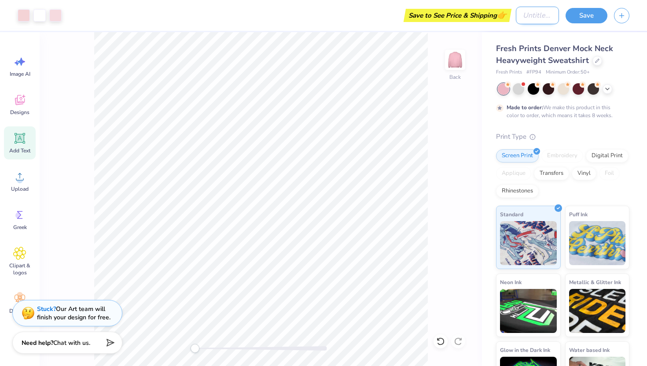
click at [519, 22] on input "Design Title" at bounding box center [537, 16] width 43 height 18
type input "parkland"
drag, startPoint x: 102, startPoint y: 309, endPoint x: 53, endPoint y: 304, distance: 49.6
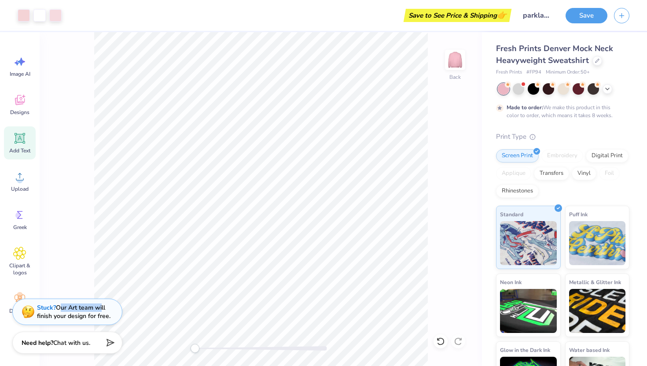
click at [53, 304] on div "Stuck? Our Art team will finish your design for free." at bounding box center [73, 311] width 73 height 17
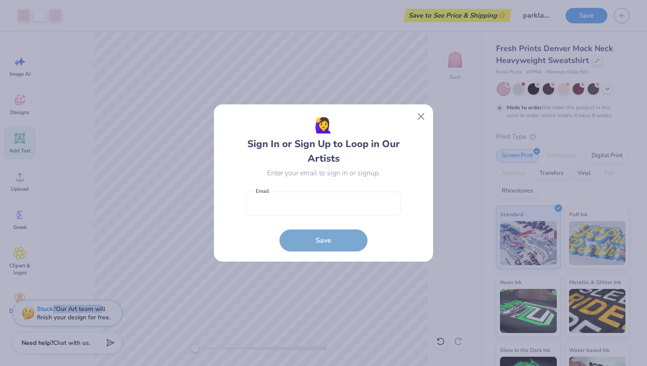
click at [114, 222] on div "🙋‍♀️ Sign In or Sign Up to Loop in Our Artists Enter your email to sign in or s…" at bounding box center [323, 183] width 647 height 366
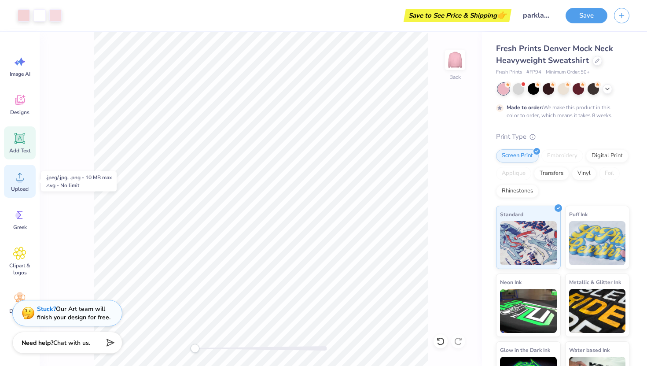
click at [22, 183] on div "Upload" at bounding box center [20, 181] width 32 height 33
click at [16, 295] on icon at bounding box center [19, 298] width 13 height 13
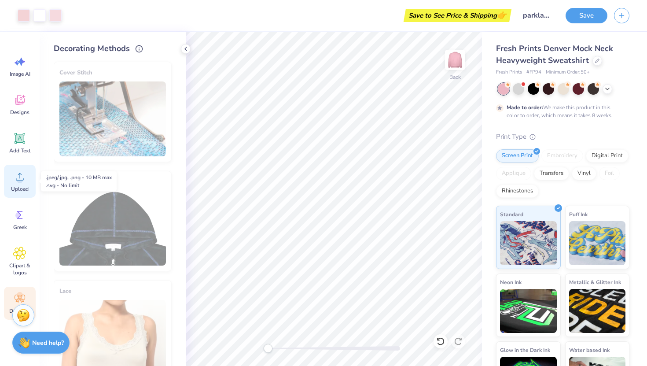
click at [17, 180] on circle at bounding box center [20, 180] width 6 height 6
click at [21, 189] on span "Upload" at bounding box center [20, 188] width 18 height 7
click at [22, 183] on div "Upload" at bounding box center [20, 181] width 32 height 33
click at [16, 103] on icon at bounding box center [19, 101] width 8 height 7
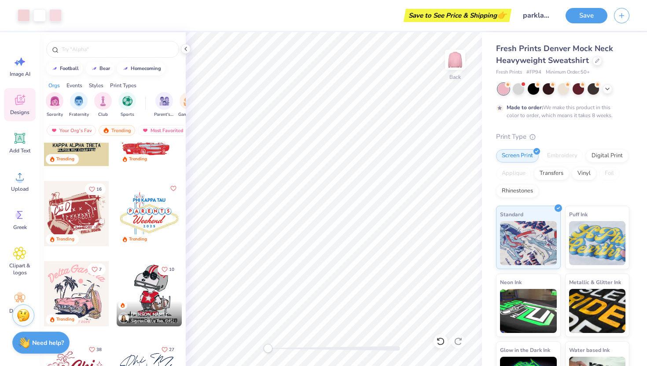
scroll to position [4181, 0]
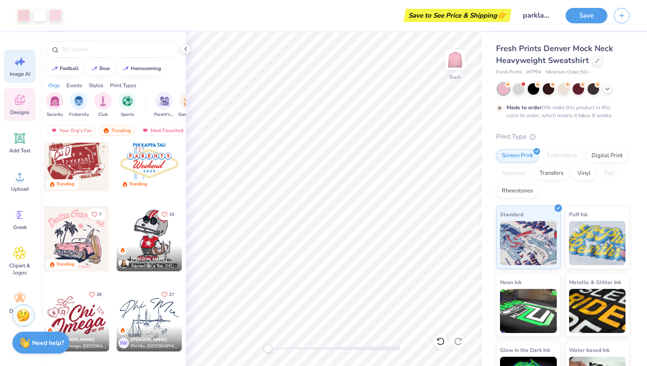
click at [19, 71] on span "Image AI" at bounding box center [20, 73] width 21 height 7
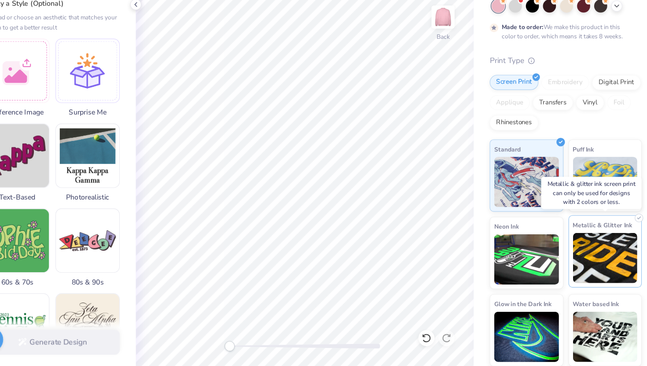
scroll to position [36, 0]
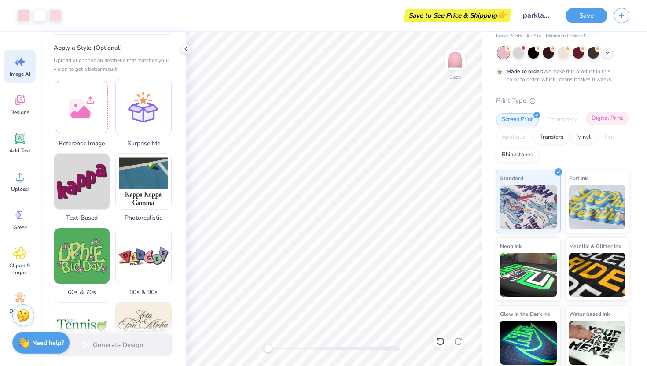
click at [598, 123] on div "Digital Print" at bounding box center [607, 118] width 43 height 13
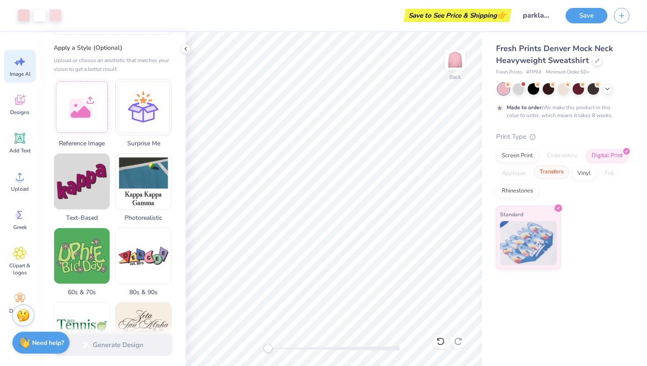
click at [542, 178] on div "Transfers" at bounding box center [551, 171] width 35 height 13
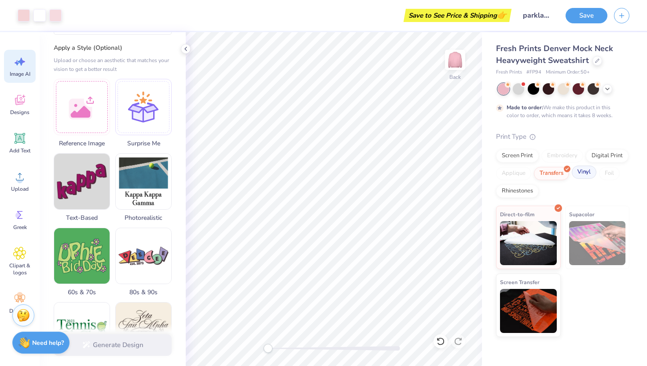
click at [579, 173] on div "Vinyl" at bounding box center [583, 171] width 25 height 13
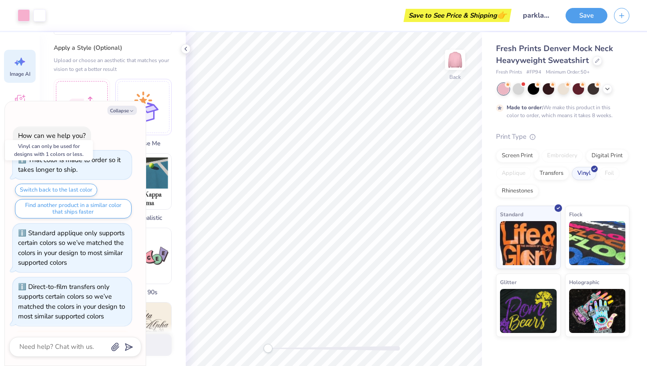
scroll to position [520, 0]
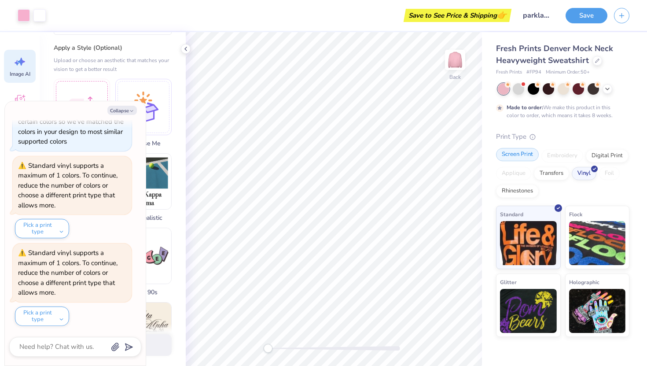
click at [520, 159] on div "Screen Print" at bounding box center [517, 154] width 43 height 13
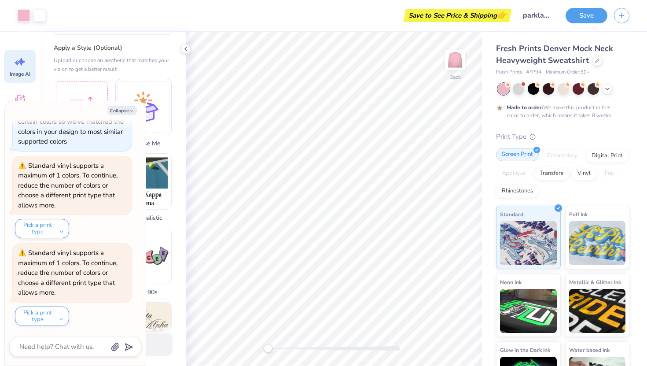
scroll to position [574, 0]
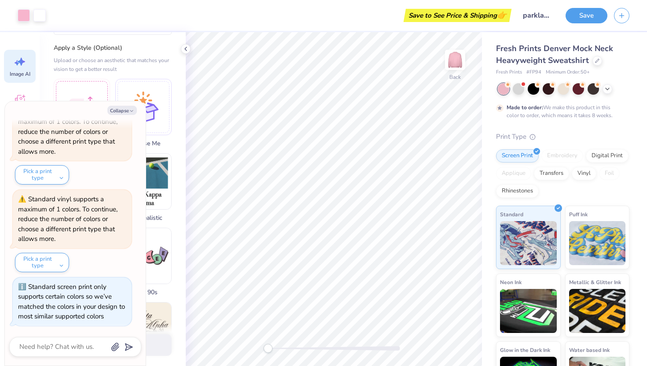
click at [487, 152] on div "Fresh Prints Denver Mock Neck Heavyweight Sweatshirt Fresh Prints # FP94 Minimu…" at bounding box center [564, 218] width 165 height 372
click at [132, 110] on icon "button" at bounding box center [131, 110] width 5 height 5
type textarea "x"
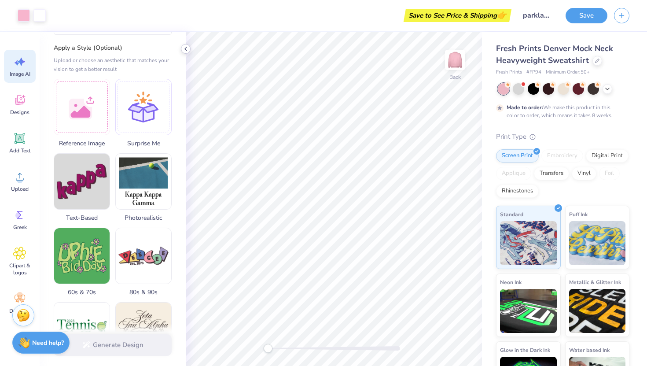
click at [181, 49] on div at bounding box center [186, 49] width 10 height 10
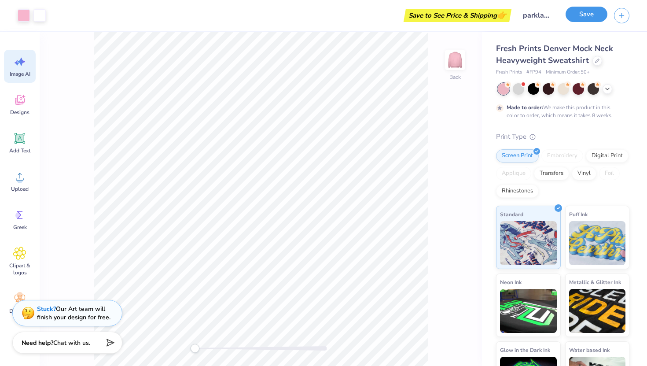
click at [591, 18] on button "Save" at bounding box center [586, 14] width 42 height 15
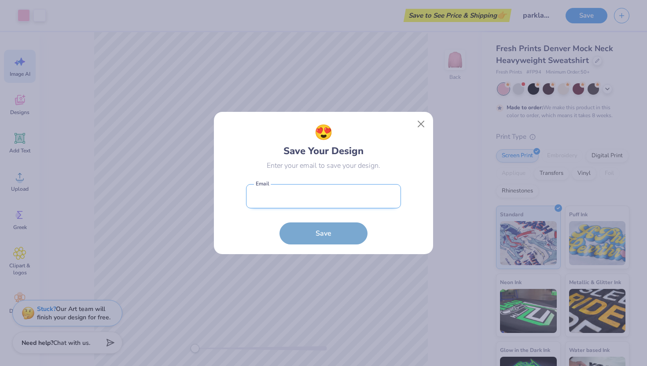
click at [305, 189] on input "email" at bounding box center [323, 196] width 155 height 24
type input "[EMAIL_ADDRESS][DOMAIN_NAME]"
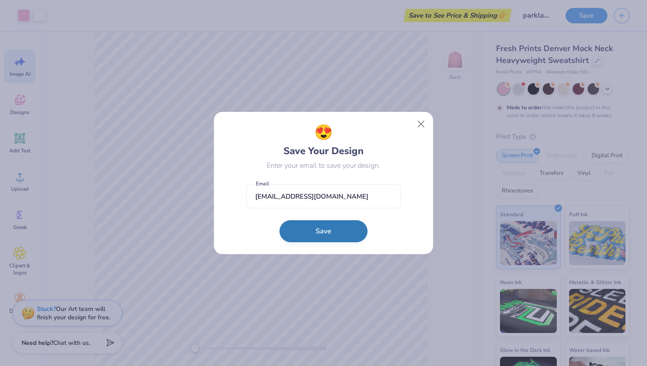
click at [300, 233] on button "Save" at bounding box center [323, 231] width 88 height 22
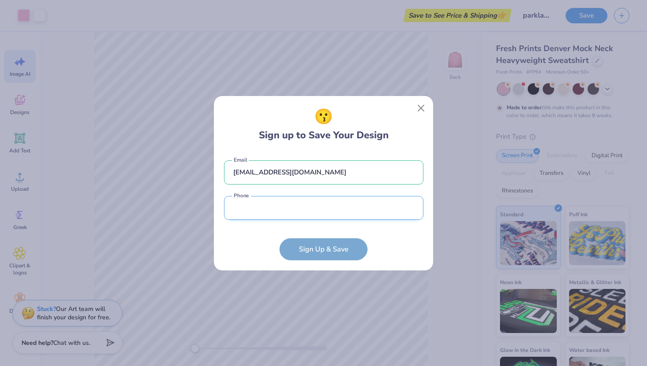
click at [300, 217] on input "tel" at bounding box center [323, 208] width 199 height 24
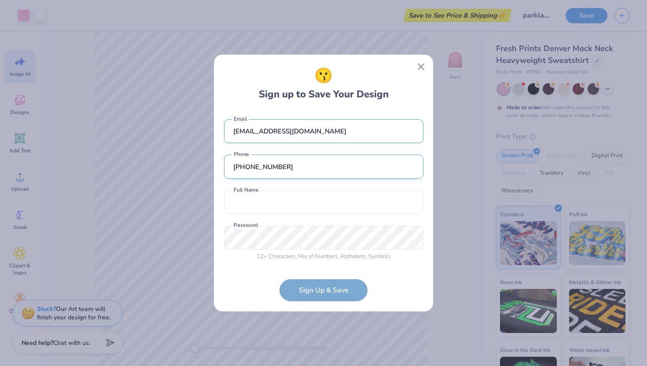
click at [311, 164] on input "[PHONE_NUMBER]" at bounding box center [323, 166] width 199 height 24
type input "[PHONE_NUMBER]"
click at [302, 199] on input "text" at bounding box center [323, 202] width 199 height 24
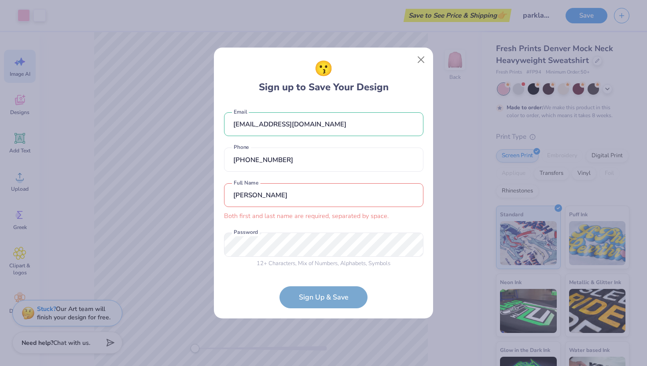
click at [299, 200] on div "[PERSON_NAME] Both first and last name are required, separated by space. Full N…" at bounding box center [323, 202] width 199 height 38
type input "[PERSON_NAME]"
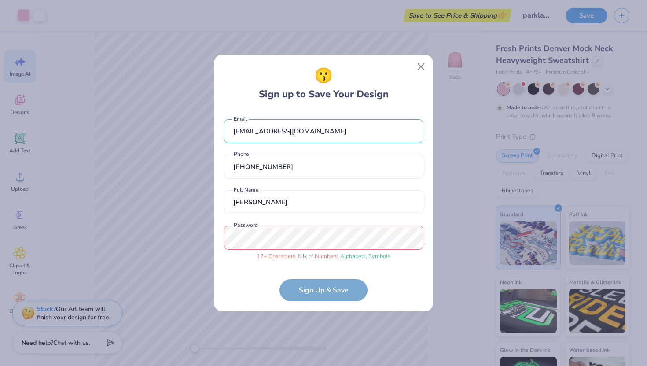
click at [297, 250] on div "12 + Characters , Mix of Numbers , Alphabets , Symbols Password" at bounding box center [323, 242] width 199 height 35
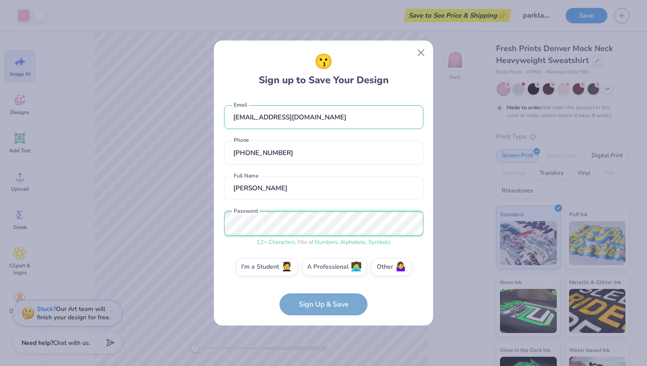
scroll to position [5, 0]
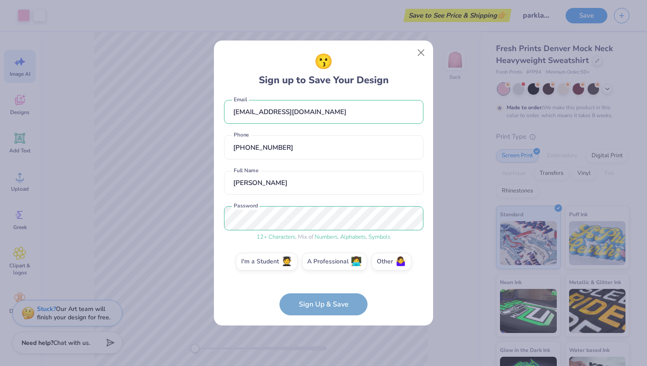
click at [331, 302] on form "[EMAIL_ADDRESS][DOMAIN_NAME] Email [PHONE_NUMBER] Phone [PERSON_NAME] Full Name…" at bounding box center [323, 205] width 199 height 219
click at [327, 301] on form "[EMAIL_ADDRESS][DOMAIN_NAME] Email [PHONE_NUMBER] Phone [PERSON_NAME] Full Name…" at bounding box center [323, 205] width 199 height 219
click at [326, 310] on form "[EMAIL_ADDRESS][DOMAIN_NAME] Email [PHONE_NUMBER] Phone [PERSON_NAME] Full Name…" at bounding box center [323, 205] width 199 height 219
click at [282, 256] on label "I'm a Student 🧑‍🎓" at bounding box center [267, 260] width 62 height 18
click at [321, 266] on input "I'm a Student 🧑‍🎓" at bounding box center [324, 269] width 6 height 6
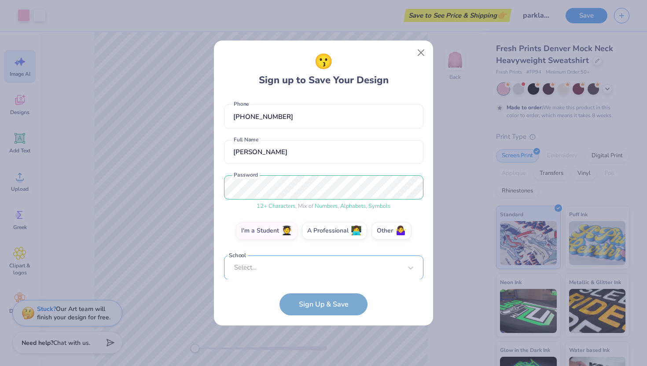
click at [310, 275] on div "Select..." at bounding box center [323, 267] width 199 height 24
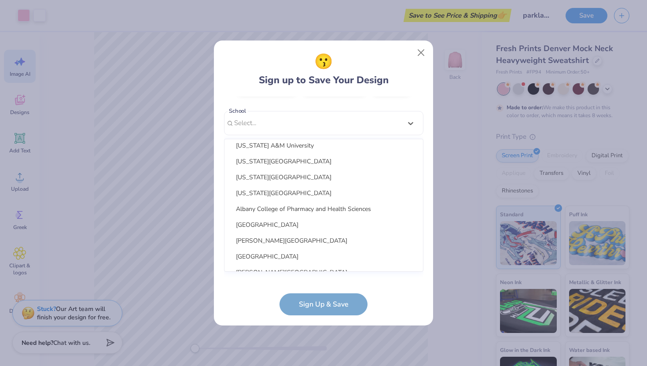
scroll to position [0, 0]
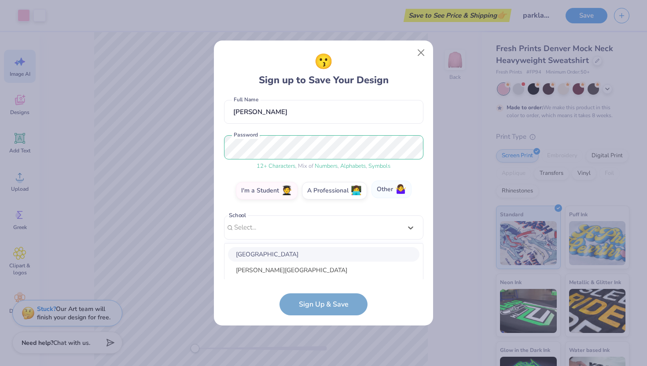
click at [380, 192] on div "[EMAIL_ADDRESS][DOMAIN_NAME] Email [PHONE_NUMBER] Phone [PERSON_NAME] Full Name…" at bounding box center [323, 187] width 199 height 183
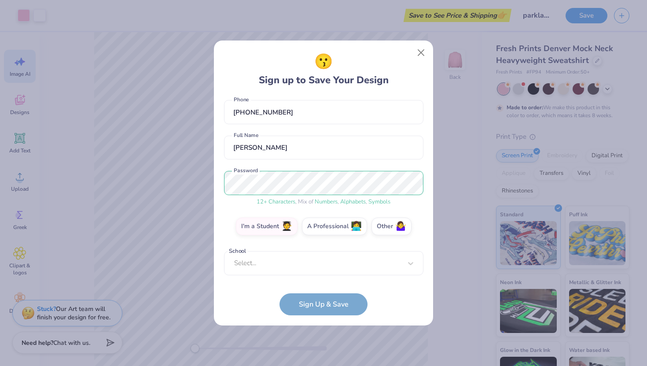
click at [310, 300] on form "[EMAIL_ADDRESS][DOMAIN_NAME] Email [PHONE_NUMBER] Phone [PERSON_NAME] Full Name…" at bounding box center [323, 205] width 199 height 219
click at [385, 225] on label "Other 🤷‍♀️" at bounding box center [391, 225] width 40 height 18
click at [326, 266] on input "Other 🤷‍♀️" at bounding box center [324, 269] width 6 height 6
click at [322, 301] on form "[EMAIL_ADDRESS][DOMAIN_NAME] Email [PHONE_NUMBER] Phone [PERSON_NAME] Full Name…" at bounding box center [323, 205] width 199 height 219
click at [302, 309] on form "[EMAIL_ADDRESS][DOMAIN_NAME] Email [PHONE_NUMBER] Phone [PERSON_NAME] Full Name…" at bounding box center [323, 205] width 199 height 219
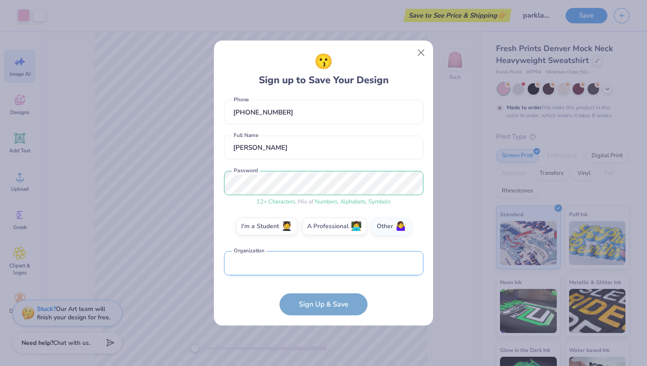
click at [302, 267] on input "text" at bounding box center [323, 263] width 199 height 24
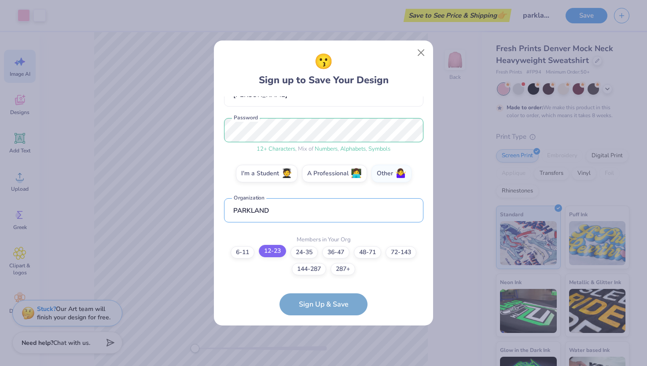
type input "PARKLAND"
click at [268, 252] on label "12-23" at bounding box center [272, 251] width 27 height 12
click at [321, 351] on input "12-23" at bounding box center [324, 354] width 6 height 6
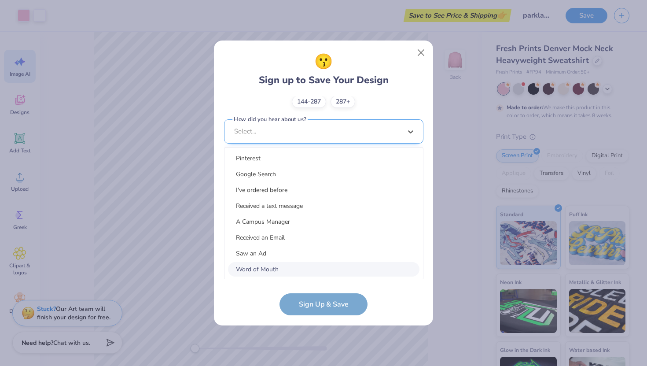
click at [293, 260] on div "option Word of Mouth focused, 8 of 15. 15 results available. Use Up and Down to…" at bounding box center [323, 199] width 199 height 161
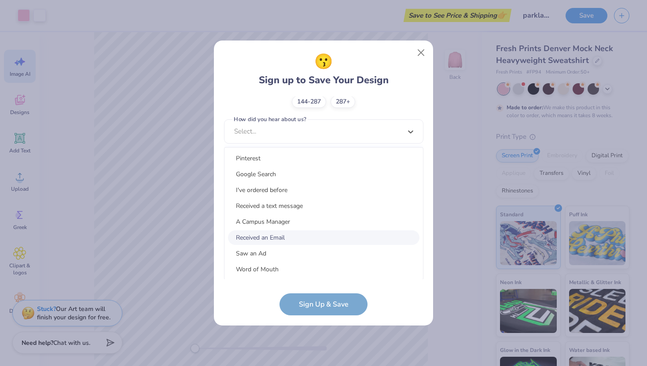
scroll to position [111, 0]
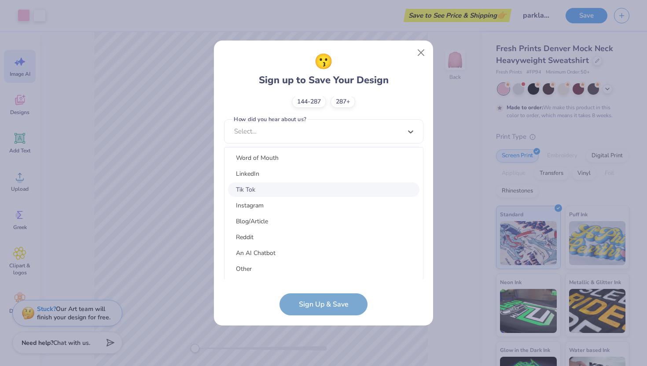
click at [279, 186] on div "Tik Tok" at bounding box center [323, 189] width 191 height 15
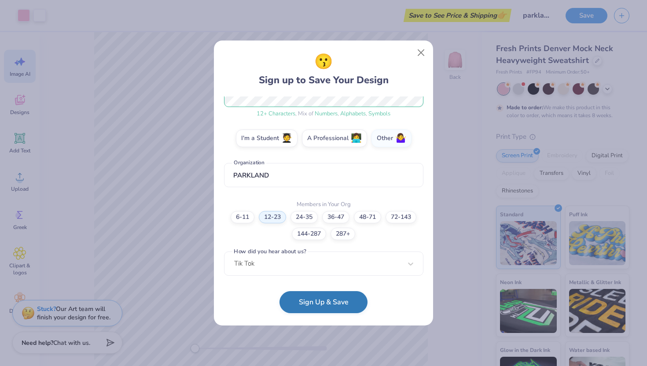
click at [308, 296] on button "Sign Up & Save" at bounding box center [323, 302] width 88 height 22
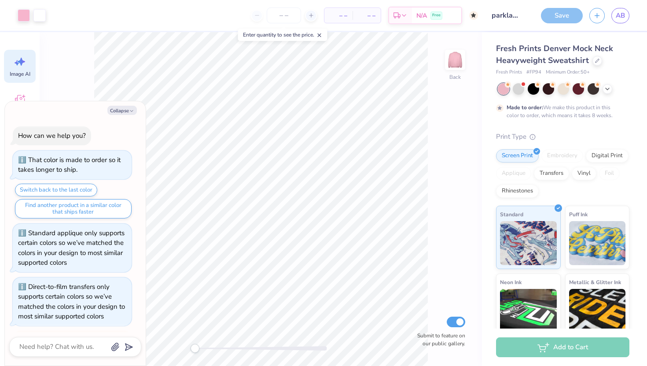
scroll to position [647, 0]
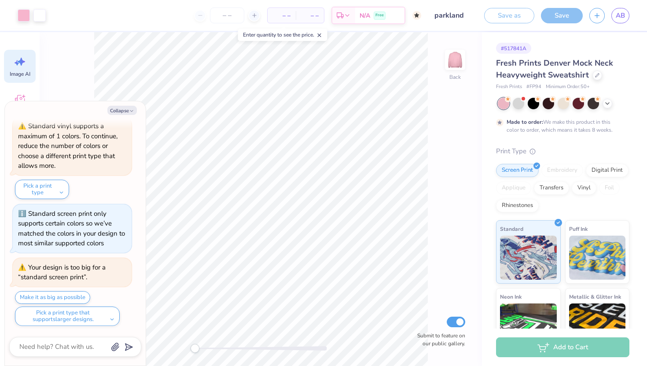
click at [545, 345] on div "Add to Cart" at bounding box center [562, 347] width 133 height 20
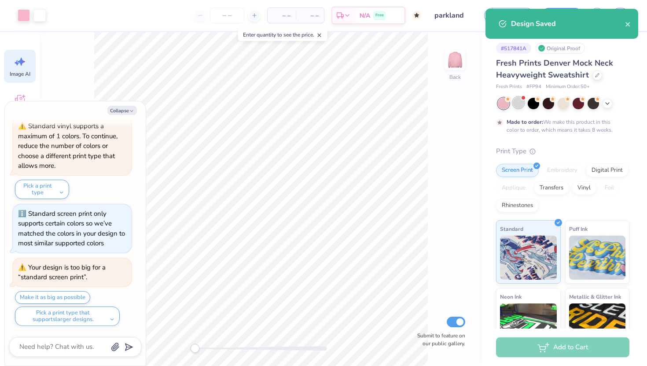
click at [520, 103] on div at bounding box center [518, 102] width 11 height 11
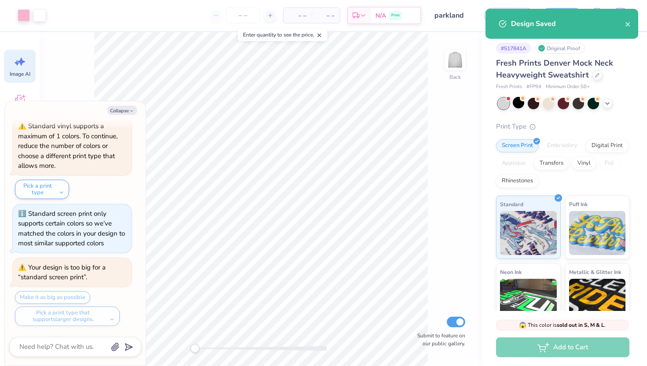
scroll to position [1013, 0]
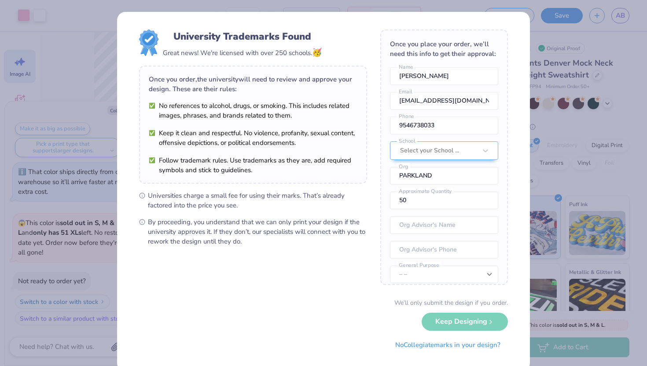
click at [523, 46] on div "University Trademarks Found Great news! We're licensed with over 250 schools. 🥳…" at bounding box center [323, 191] width 413 height 359
click at [415, 342] on button "No Collegiate marks in your design?" at bounding box center [448, 342] width 120 height 18
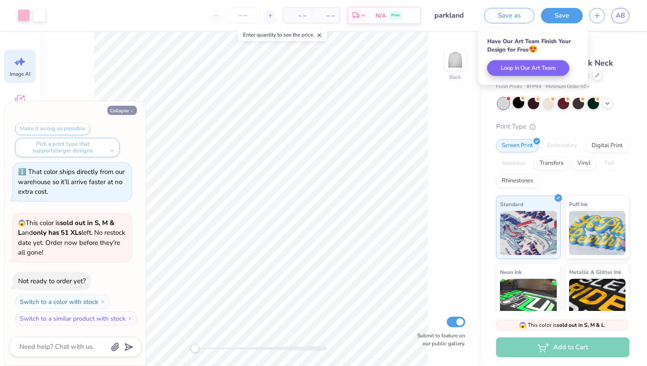
click at [127, 108] on button "Collapse" at bounding box center [121, 110] width 29 height 9
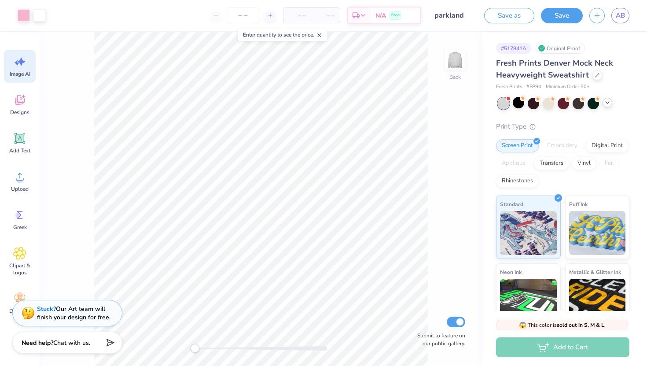
click at [607, 103] on icon at bounding box center [607, 102] width 7 height 7
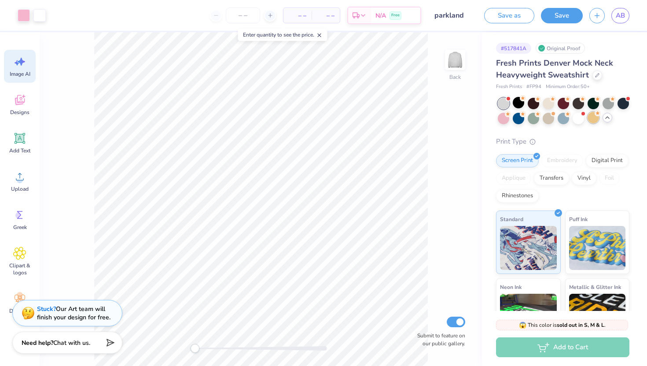
click at [589, 118] on div at bounding box center [592, 117] width 11 height 11
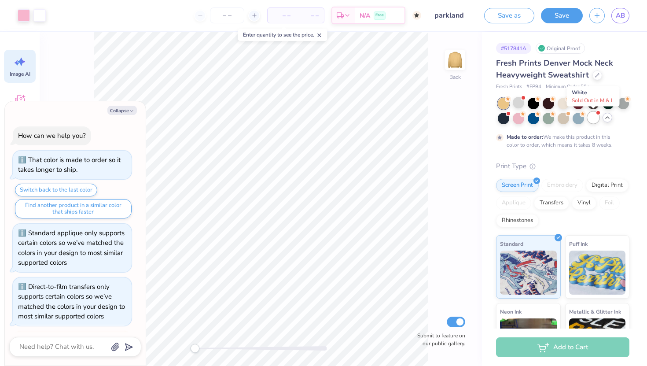
scroll to position [1159, 0]
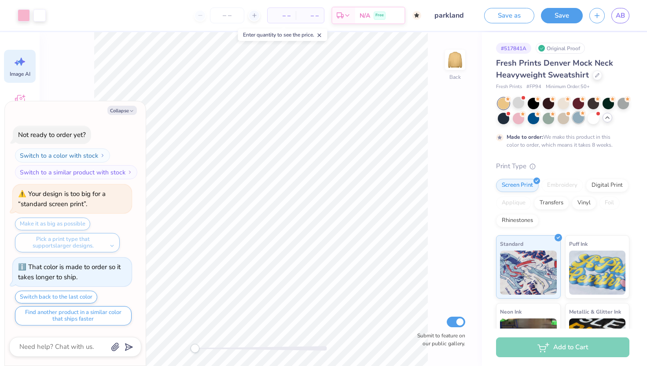
click at [577, 119] on div at bounding box center [577, 117] width 11 height 11
click at [545, 121] on div at bounding box center [547, 117] width 11 height 11
click at [111, 112] on button "Collapse" at bounding box center [121, 110] width 29 height 9
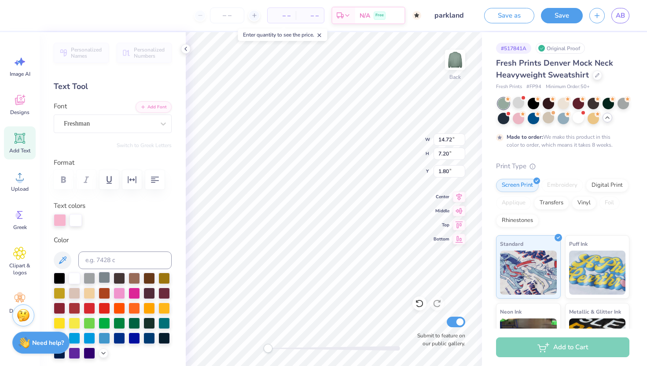
scroll to position [62, 0]
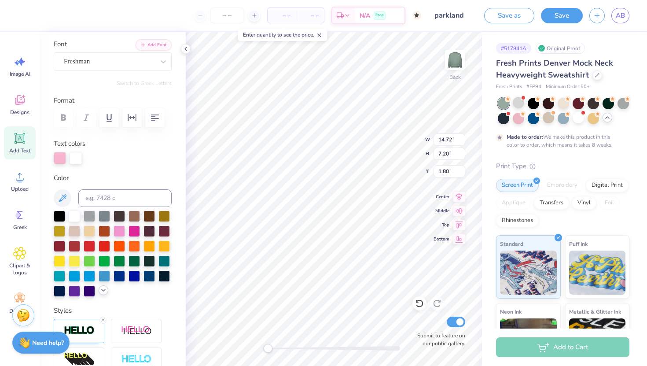
click at [100, 289] on icon at bounding box center [103, 289] width 7 height 7
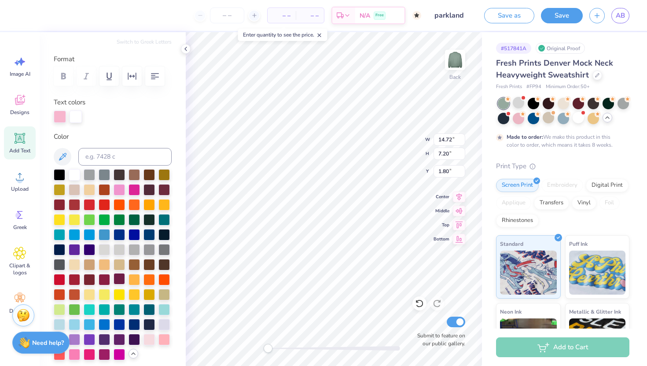
scroll to position [109, 0]
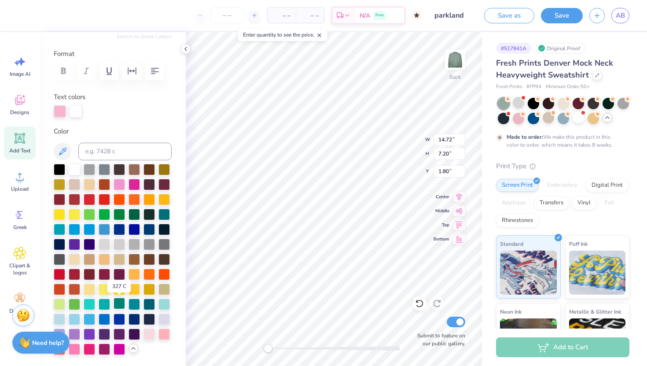
click at [123, 306] on div at bounding box center [119, 302] width 11 height 11
click at [138, 303] on div at bounding box center [133, 302] width 11 height 11
click at [149, 303] on div at bounding box center [148, 302] width 11 height 11
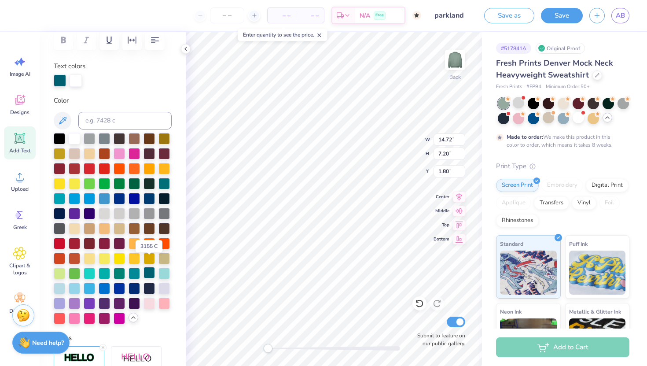
scroll to position [149, 0]
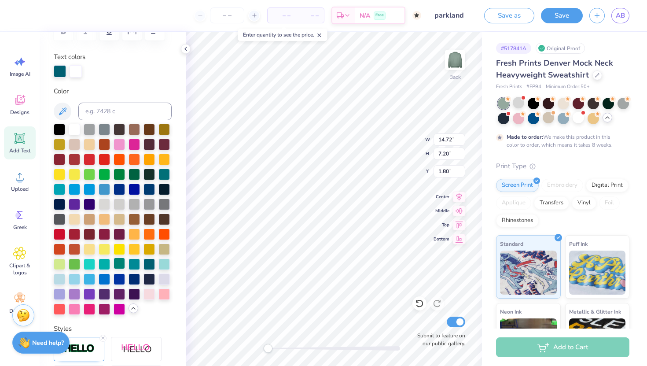
click at [123, 264] on div at bounding box center [119, 262] width 11 height 11
click at [162, 262] on div at bounding box center [163, 262] width 11 height 11
click at [152, 262] on div at bounding box center [148, 262] width 11 height 11
click at [66, 105] on button at bounding box center [63, 112] width 18 height 18
click at [62, 106] on icon at bounding box center [62, 111] width 11 height 11
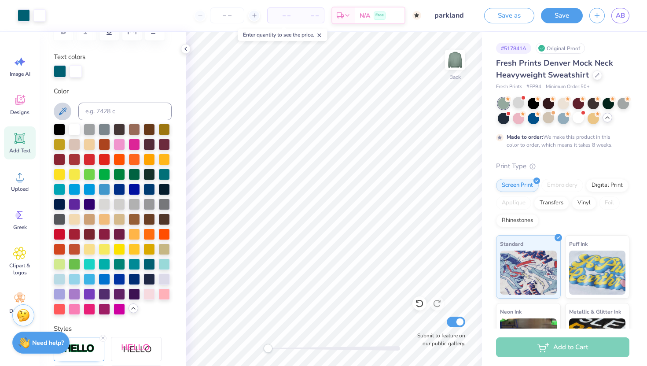
click at [59, 110] on icon at bounding box center [62, 111] width 11 height 11
click at [65, 117] on button at bounding box center [63, 112] width 18 height 18
click at [64, 106] on button at bounding box center [63, 112] width 18 height 18
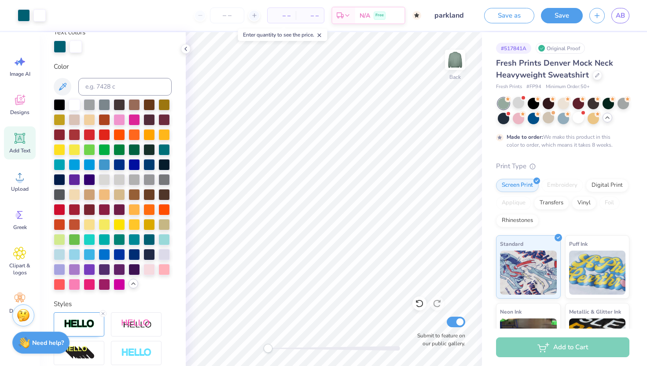
scroll to position [197, 0]
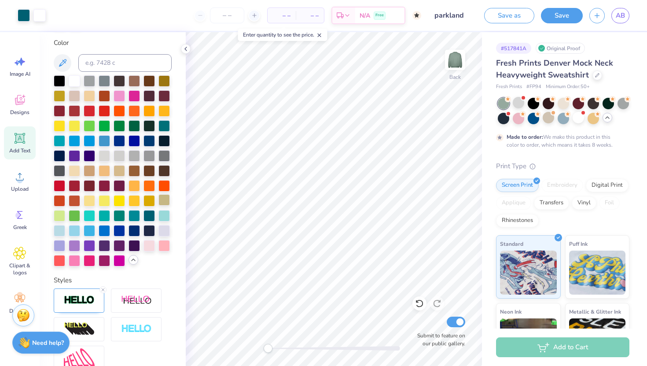
click at [165, 201] on div at bounding box center [163, 199] width 11 height 11
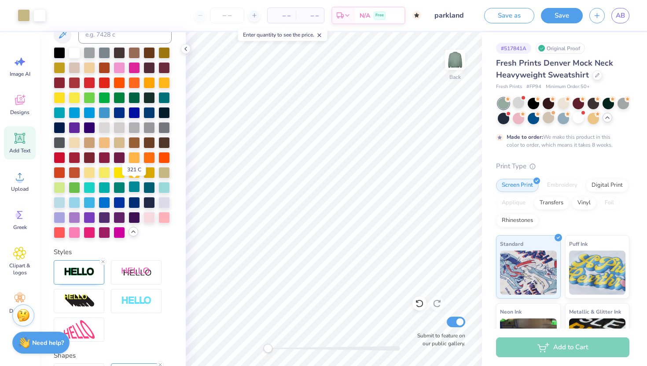
scroll to position [226, 0]
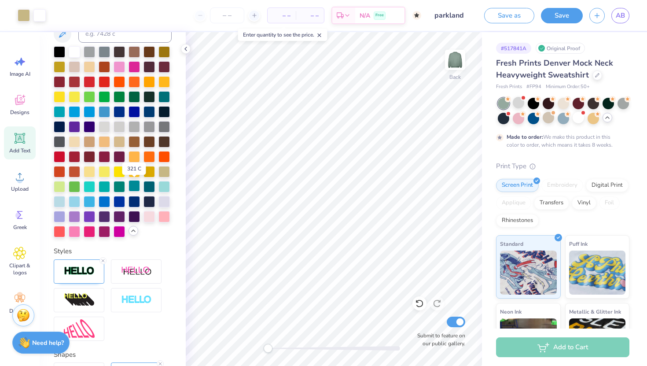
click at [139, 182] on div at bounding box center [133, 185] width 11 height 11
click at [152, 184] on div at bounding box center [148, 185] width 11 height 11
click at [161, 184] on div at bounding box center [163, 185] width 11 height 11
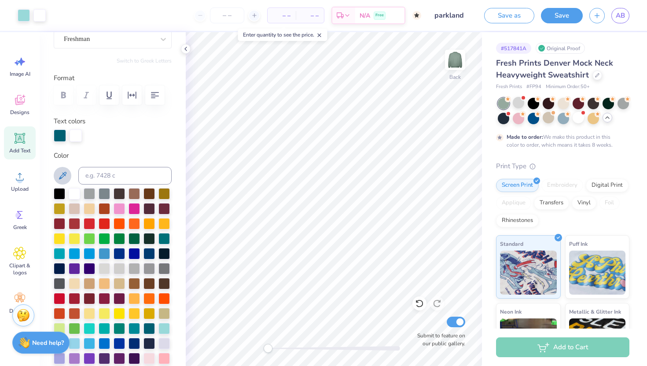
click at [62, 172] on icon at bounding box center [62, 175] width 11 height 11
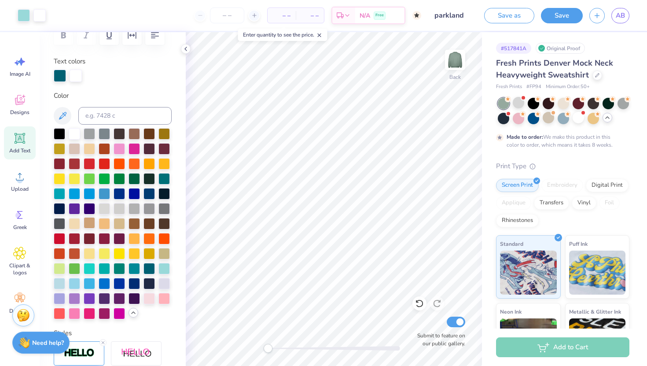
scroll to position [146, 0]
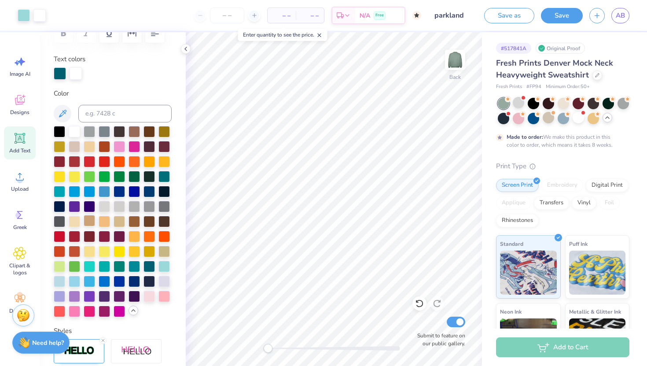
click at [95, 258] on div at bounding box center [113, 221] width 118 height 191
click at [59, 281] on div at bounding box center [59, 280] width 11 height 11
click at [77, 279] on div at bounding box center [74, 280] width 11 height 11
click at [61, 283] on div at bounding box center [59, 280] width 11 height 11
click at [565, 119] on div at bounding box center [562, 117] width 11 height 11
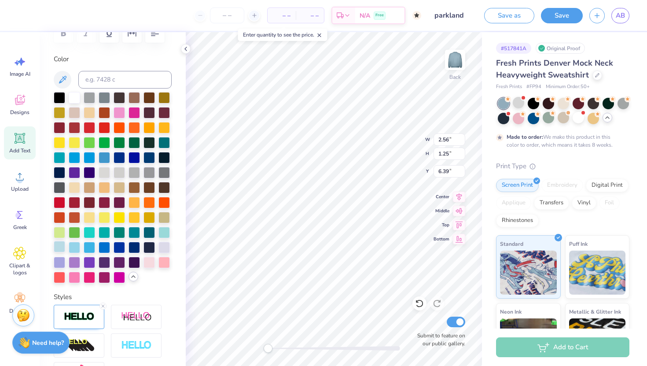
click at [63, 246] on div at bounding box center [59, 246] width 11 height 11
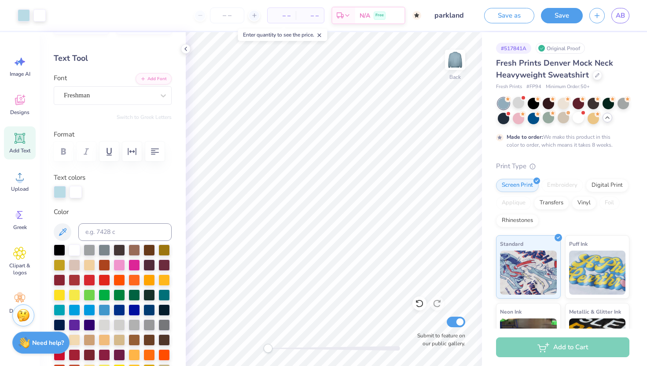
scroll to position [0, 0]
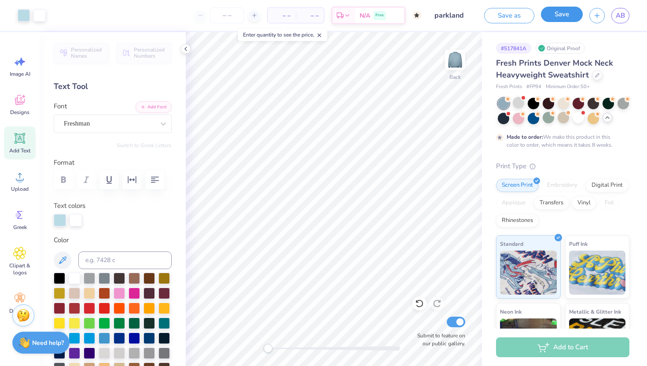
click at [560, 18] on button "Save" at bounding box center [562, 14] width 42 height 15
click at [543, 345] on div "Add to Cart" at bounding box center [562, 347] width 133 height 20
click at [540, 351] on div "Add to Cart" at bounding box center [562, 347] width 133 height 20
click at [557, 325] on div "Enter quantity to add to cart" at bounding box center [561, 325] width 75 height 12
click at [535, 286] on img at bounding box center [528, 271] width 57 height 44
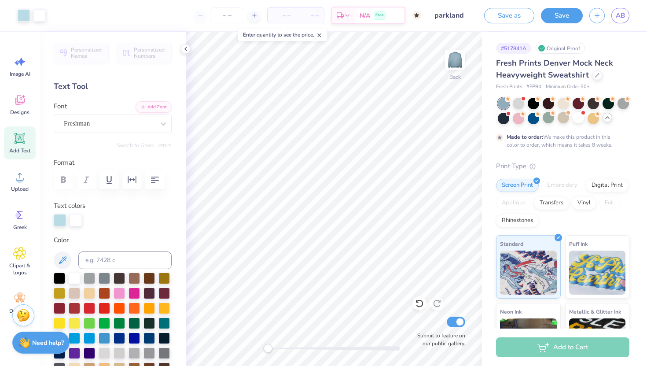
drag, startPoint x: 555, startPoint y: 11, endPoint x: 490, endPoint y: 56, distance: 79.2
click at [555, 11] on button "Save" at bounding box center [562, 15] width 42 height 15
click at [351, 16] on span "N/A" at bounding box center [346, 16] width 11 height 9
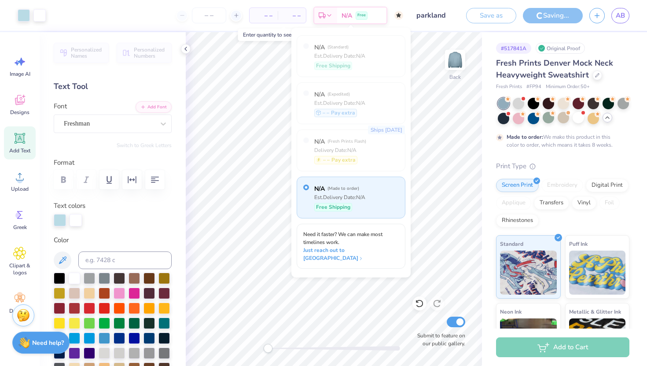
click at [280, 15] on div "– – Total" at bounding box center [292, 15] width 28 height 15
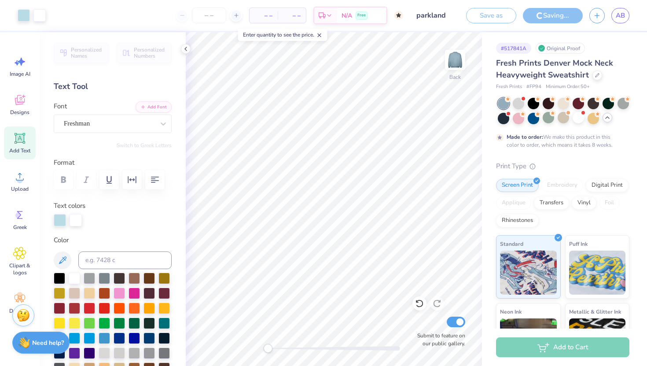
click at [270, 14] on div "– – Per Item" at bounding box center [263, 15] width 28 height 15
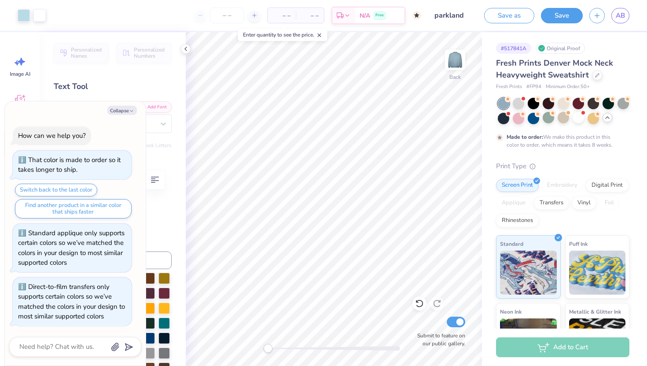
scroll to position [1193, 0]
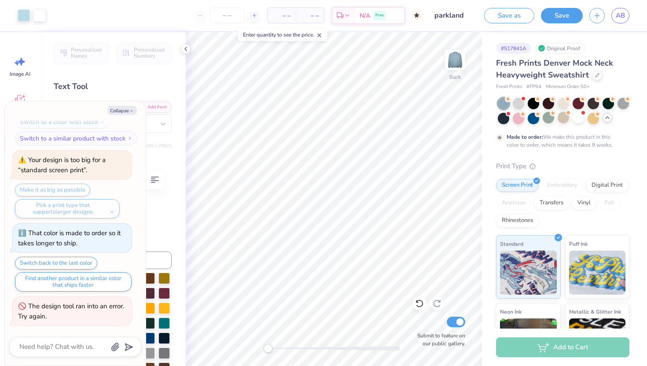
click at [284, 16] on span "– –" at bounding box center [282, 15] width 18 height 9
type textarea "x"
click at [229, 13] on input "number" at bounding box center [227, 15] width 34 height 16
type input "1"
type textarea "x"
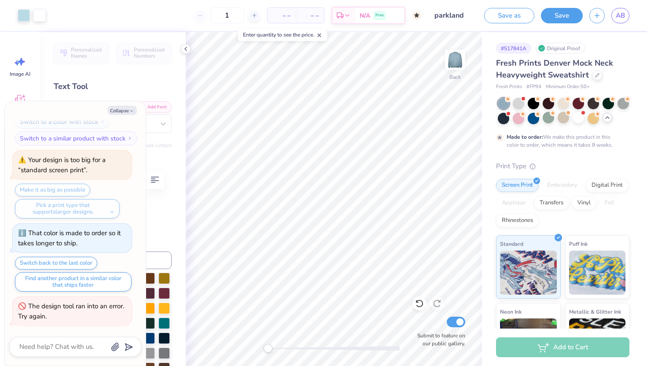
scroll to position [1221, 0]
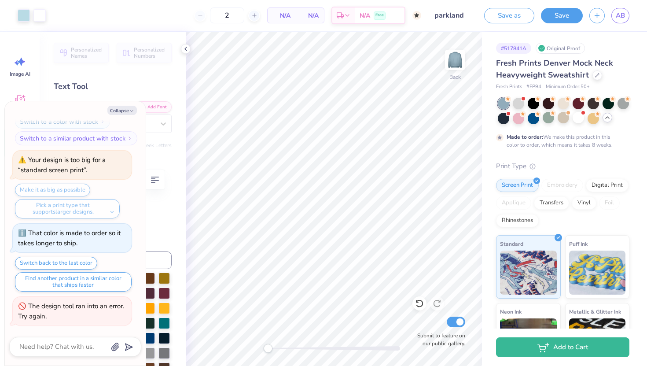
type input "20"
type textarea "x"
type input "50"
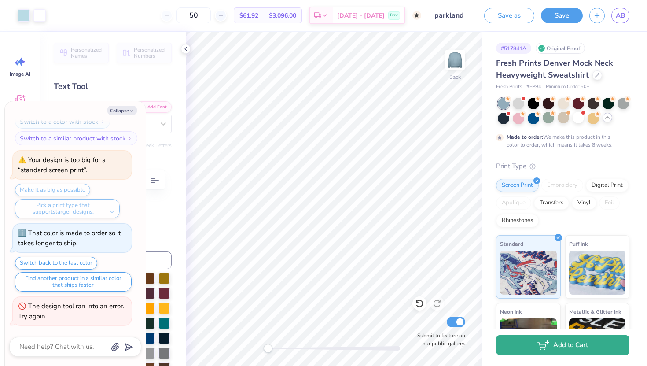
click at [523, 344] on button "Add to Cart" at bounding box center [562, 345] width 133 height 20
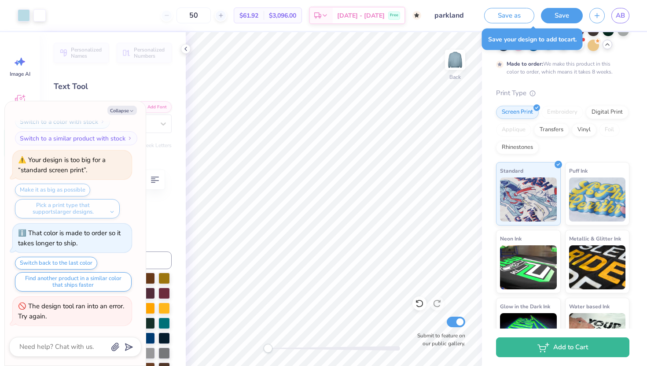
scroll to position [0, 0]
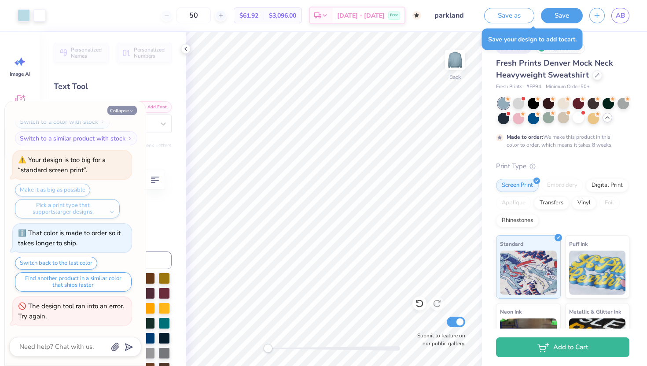
click at [130, 109] on icon "button" at bounding box center [131, 110] width 5 height 5
type textarea "x"
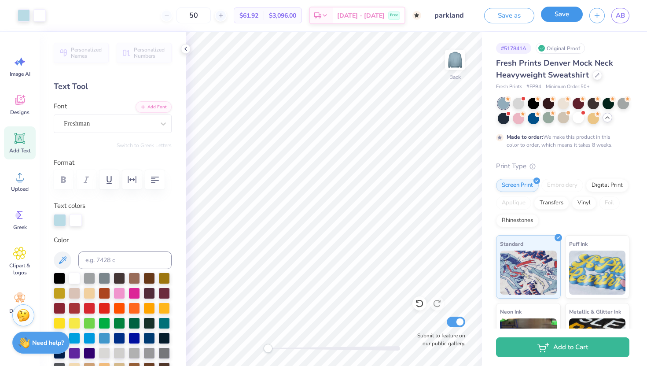
click at [554, 16] on button "Save" at bounding box center [562, 14] width 42 height 15
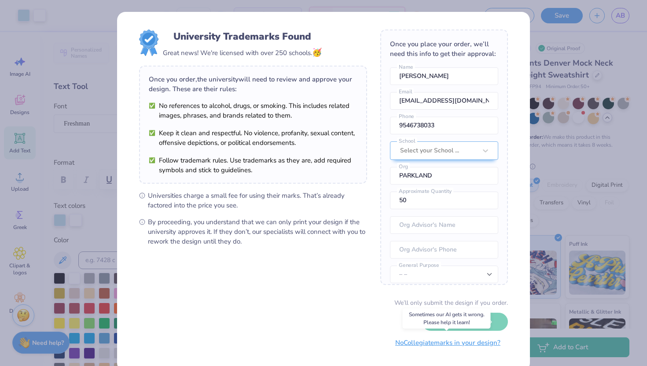
click at [455, 343] on button "No Collegiate marks in your design?" at bounding box center [448, 342] width 120 height 18
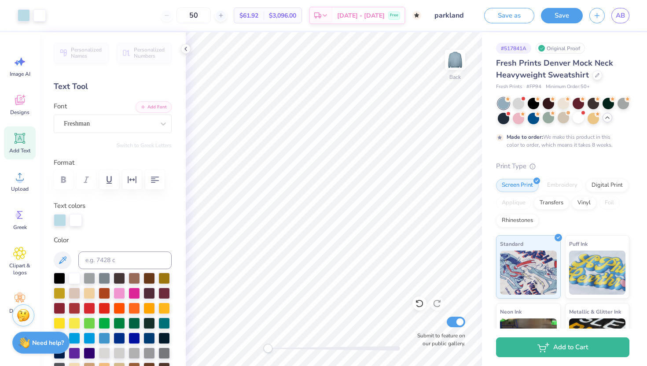
click at [552, 24] on div "Save as Save AB" at bounding box center [561, 15] width 169 height 31
click at [556, 16] on button "Save" at bounding box center [562, 14] width 42 height 15
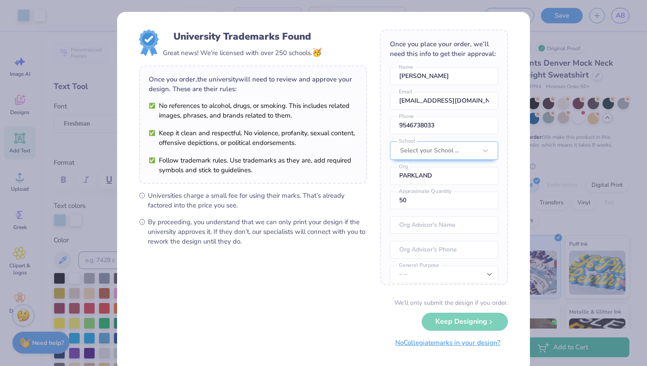
click at [425, 344] on button "No Collegiate marks in your design?" at bounding box center [448, 342] width 120 height 18
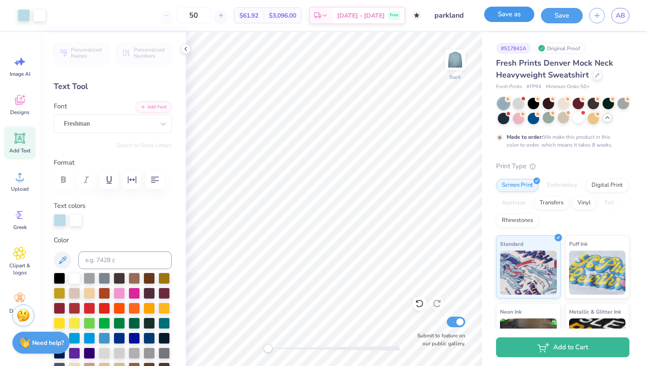
click at [513, 21] on button "Save as" at bounding box center [509, 14] width 50 height 15
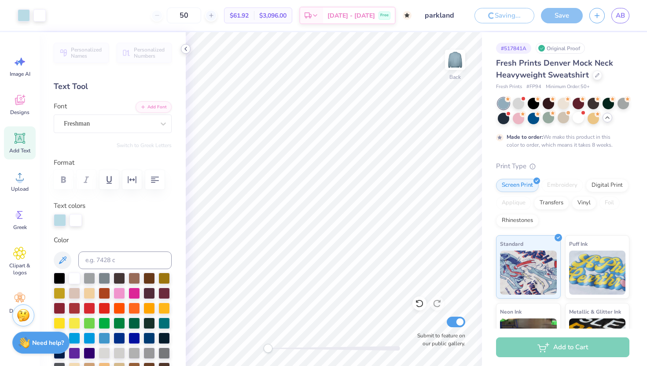
click at [187, 48] on icon at bounding box center [185, 48] width 7 height 7
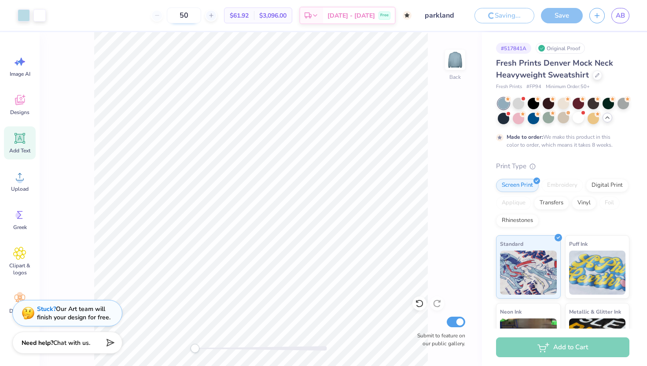
click at [201, 12] on input "50" at bounding box center [184, 15] width 34 height 16
type input "5"
type input "50"
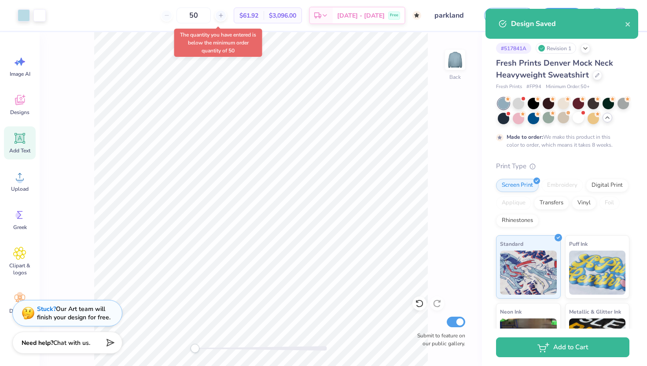
click at [535, 28] on div "Design Saved" at bounding box center [568, 23] width 114 height 11
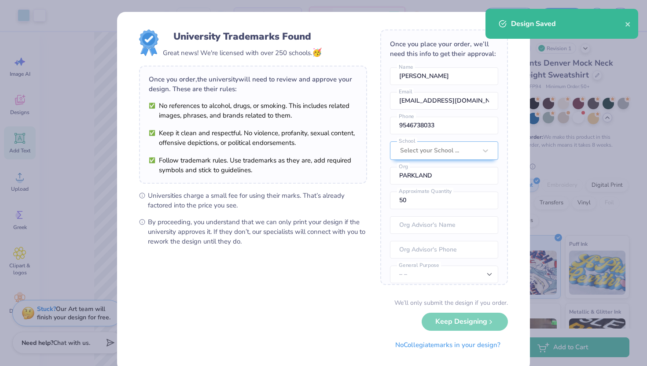
click at [522, 15] on div "Design Saved" at bounding box center [561, 24] width 153 height 30
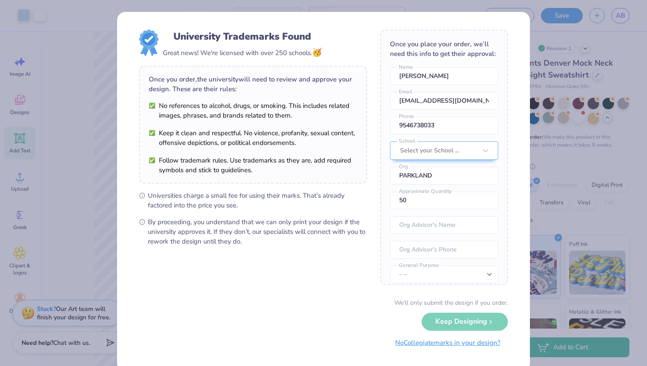
click at [424, 347] on button "No Collegiate marks in your design?" at bounding box center [448, 342] width 120 height 18
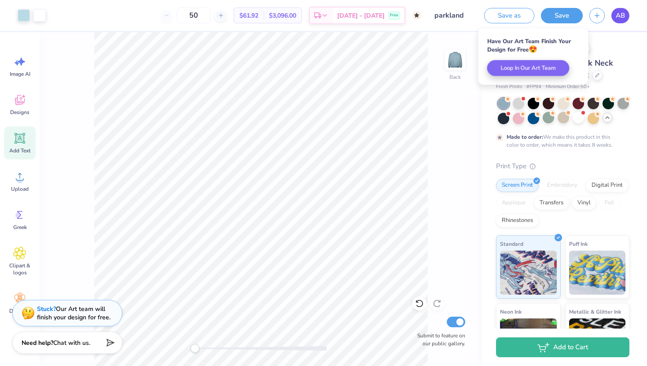
click at [617, 14] on span "AB" at bounding box center [619, 16] width 9 height 10
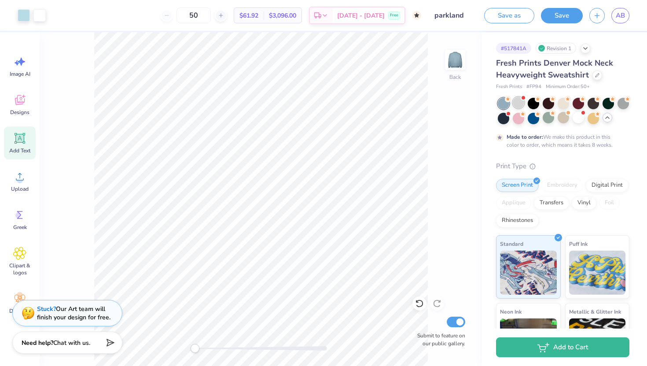
click at [518, 105] on div at bounding box center [518, 102] width 11 height 11
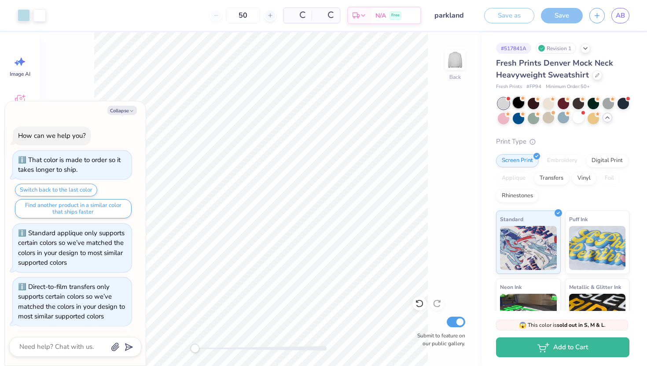
scroll to position [1486, 0]
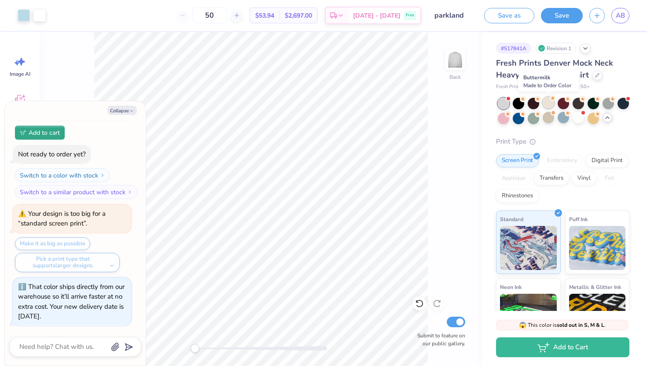
click at [542, 103] on div at bounding box center [547, 102] width 11 height 11
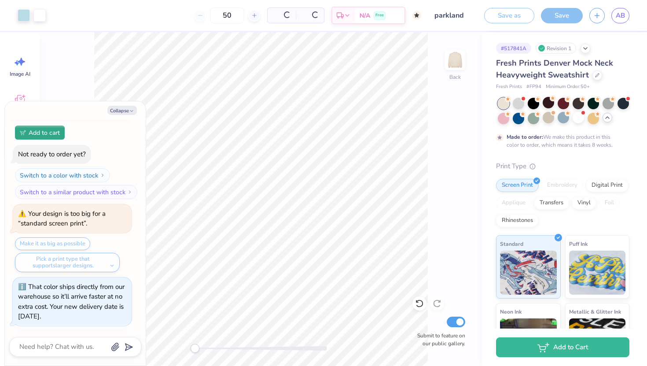
scroll to position [1642, 0]
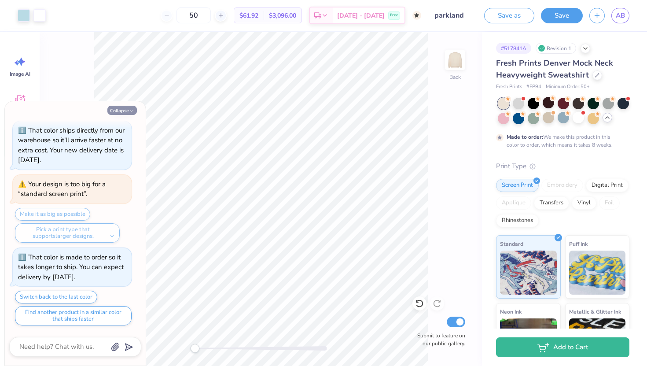
click at [132, 110] on icon "button" at bounding box center [131, 110] width 5 height 5
type textarea "x"
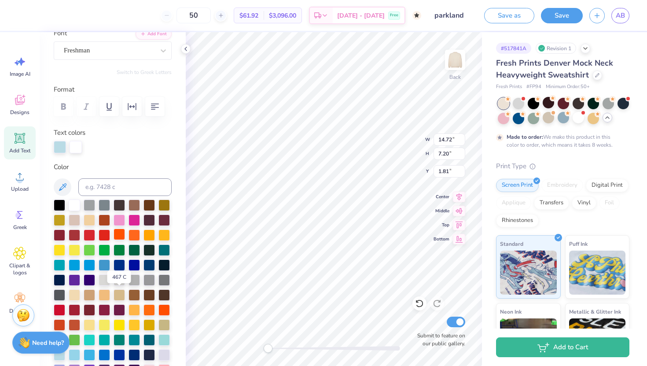
scroll to position [73, 0]
click at [94, 325] on div at bounding box center [89, 324] width 11 height 11
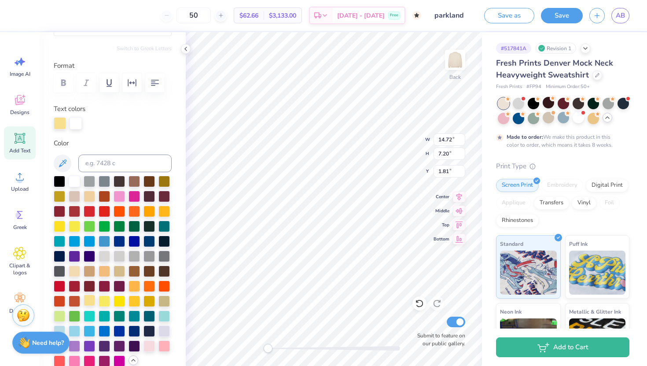
scroll to position [116, 0]
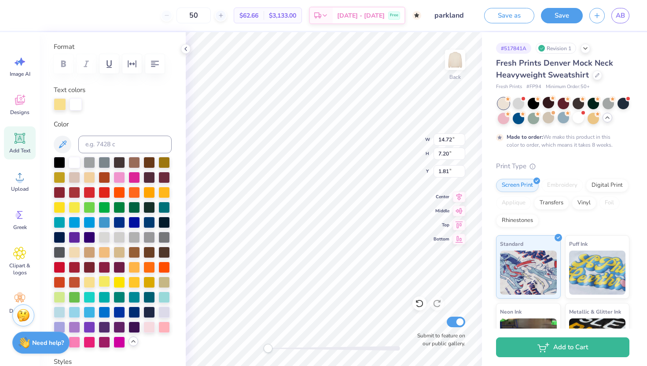
click at [101, 282] on div at bounding box center [104, 280] width 11 height 11
click at [115, 283] on div at bounding box center [119, 280] width 11 height 11
click at [131, 283] on div at bounding box center [133, 280] width 11 height 11
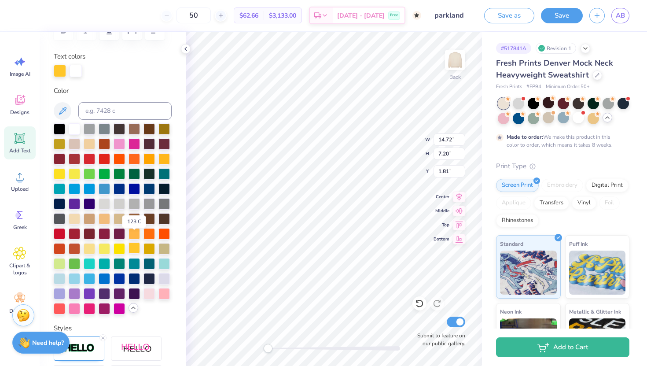
scroll to position [158, 0]
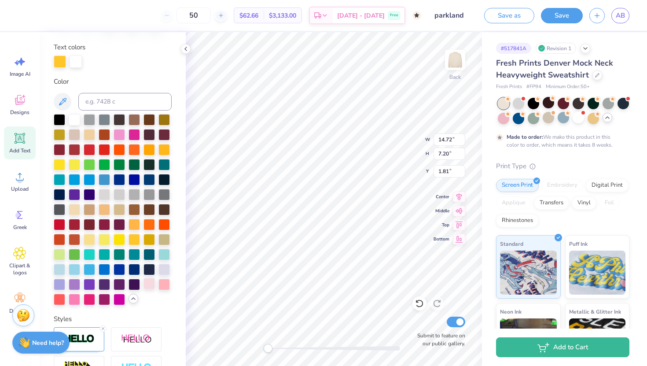
click at [143, 283] on div at bounding box center [148, 283] width 11 height 11
click at [91, 237] on div at bounding box center [89, 238] width 11 height 11
click at [57, 164] on div at bounding box center [59, 163] width 11 height 11
click at [91, 135] on div at bounding box center [89, 133] width 11 height 11
click at [92, 239] on div at bounding box center [89, 238] width 11 height 11
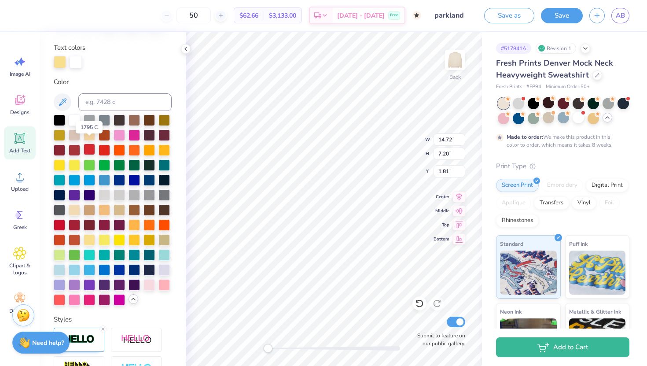
scroll to position [154, 0]
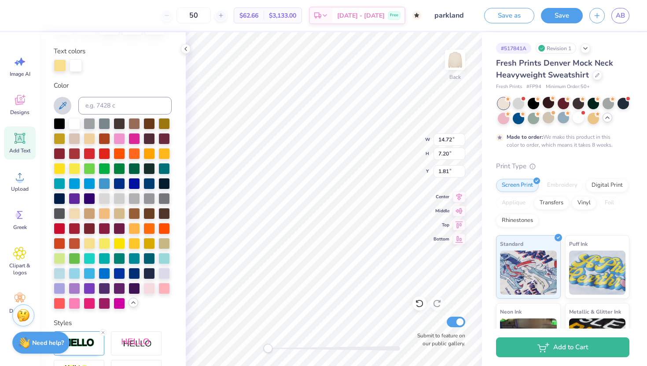
click at [65, 100] on icon at bounding box center [62, 105] width 11 height 11
click at [62, 102] on icon at bounding box center [62, 105] width 11 height 11
click at [114, 109] on input at bounding box center [124, 106] width 93 height 18
click at [103, 246] on div at bounding box center [104, 242] width 11 height 11
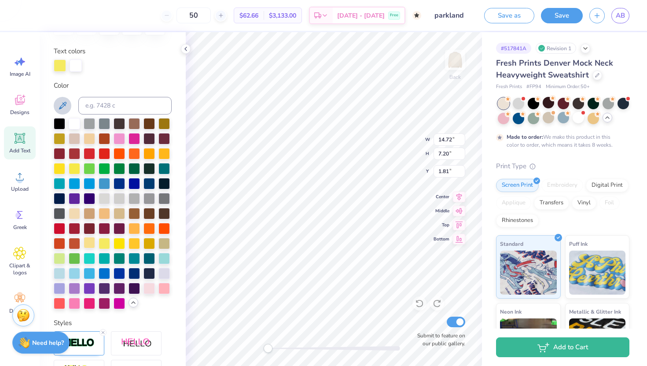
click at [95, 246] on div at bounding box center [89, 242] width 11 height 11
click at [93, 245] on div at bounding box center [89, 242] width 11 height 11
click at [161, 104] on input at bounding box center [124, 106] width 93 height 18
type input "2023-60"
click at [73, 174] on div at bounding box center [113, 213] width 118 height 191
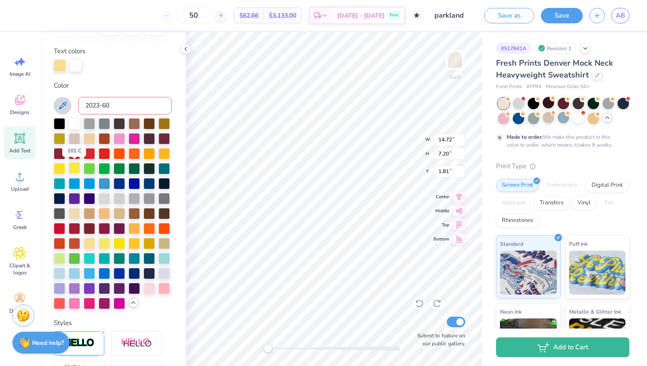
click at [71, 168] on div at bounding box center [74, 167] width 11 height 11
click at [80, 212] on div at bounding box center [74, 212] width 11 height 11
click at [92, 242] on div at bounding box center [89, 242] width 11 height 11
click at [99, 242] on div at bounding box center [104, 242] width 11 height 11
click at [87, 244] on div at bounding box center [89, 242] width 11 height 11
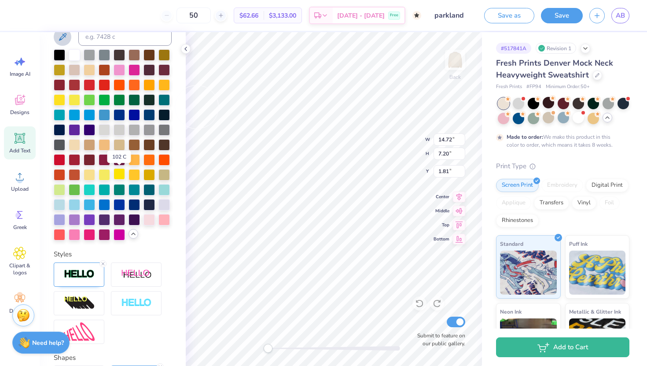
scroll to position [223, 0]
click at [84, 176] on div at bounding box center [89, 173] width 11 height 11
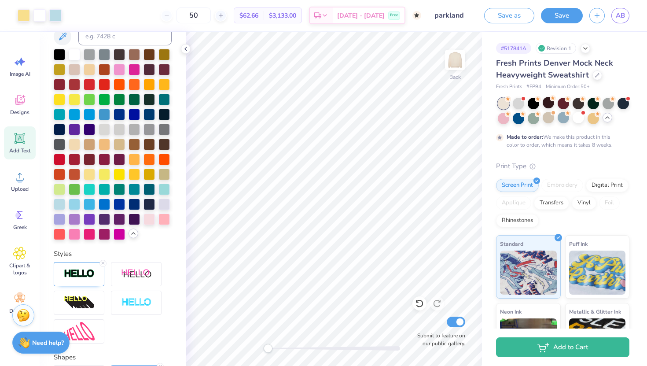
click at [176, 60] on div "Personalized Names Personalized Numbers Text Tool Add Font Font Freshman Switch…" at bounding box center [113, 198] width 146 height 333
click at [186, 50] on icon at bounding box center [185, 48] width 7 height 7
click at [90, 175] on div at bounding box center [89, 173] width 11 height 11
click at [594, 120] on div at bounding box center [592, 117] width 11 height 11
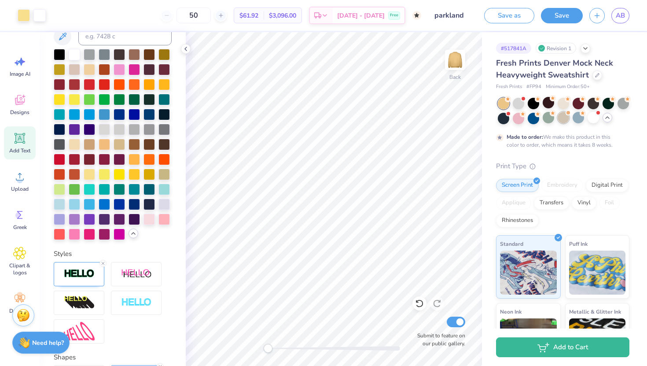
click at [568, 116] on div at bounding box center [562, 117] width 11 height 11
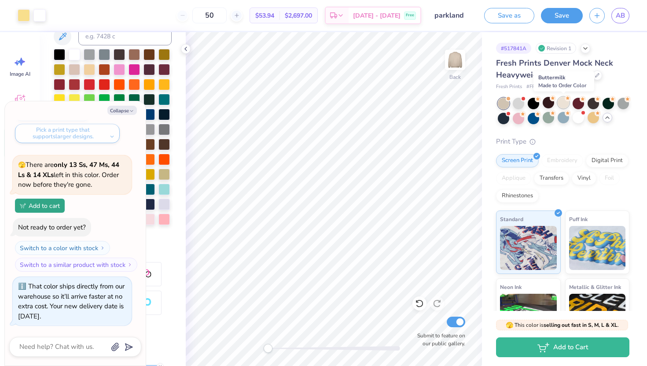
click at [566, 107] on div at bounding box center [562, 102] width 11 height 11
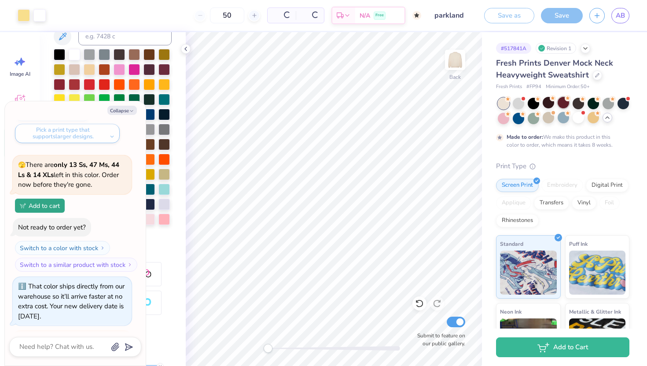
scroll to position [2053, 0]
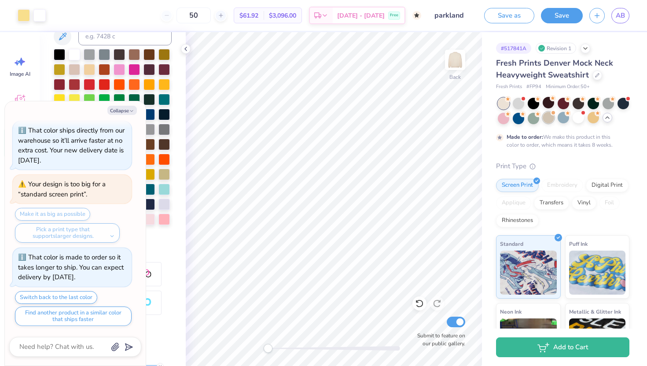
click at [549, 120] on div at bounding box center [547, 117] width 11 height 11
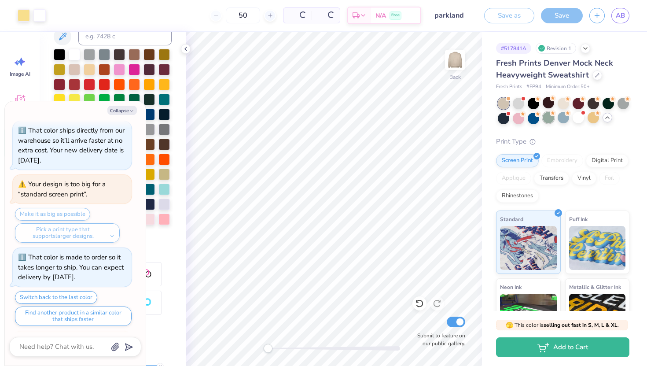
scroll to position [2308, 0]
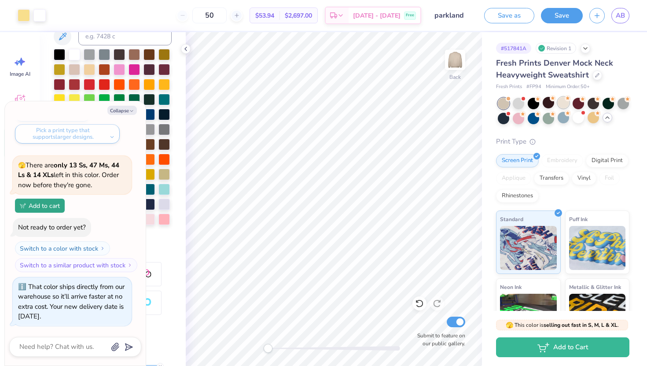
click at [563, 106] on div at bounding box center [562, 102] width 11 height 11
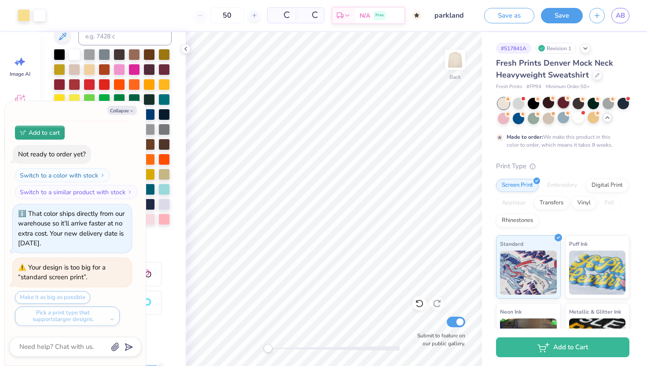
scroll to position [2464, 0]
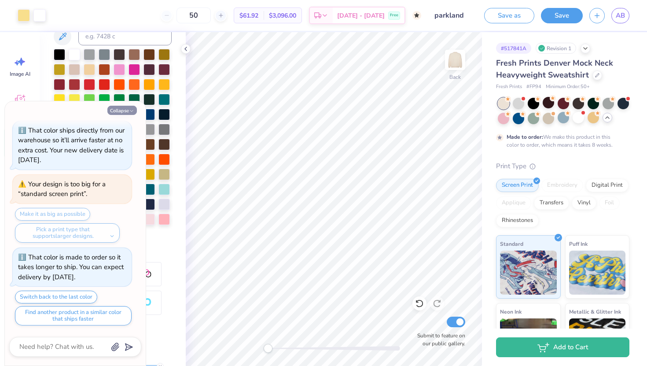
click at [128, 108] on button "Collapse" at bounding box center [121, 110] width 29 height 9
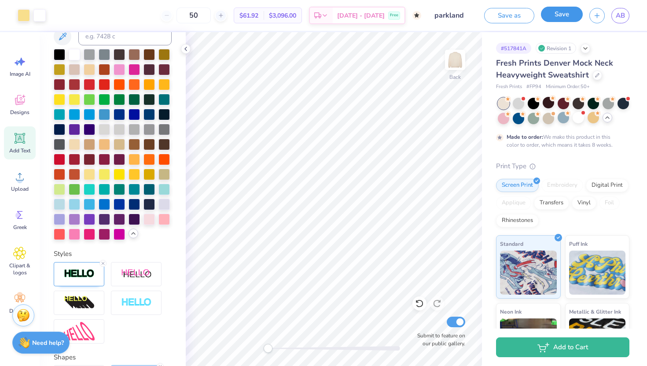
click at [559, 9] on button "Save" at bounding box center [562, 14] width 42 height 15
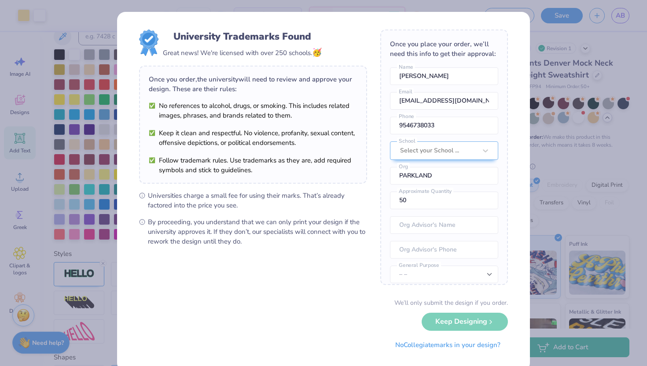
click at [562, 119] on div "University Trademarks Found Great news! We're licensed with over 250 schools. 🥳…" at bounding box center [323, 183] width 647 height 366
click at [461, 343] on button "No Collegiate marks in your design?" at bounding box center [448, 342] width 120 height 18
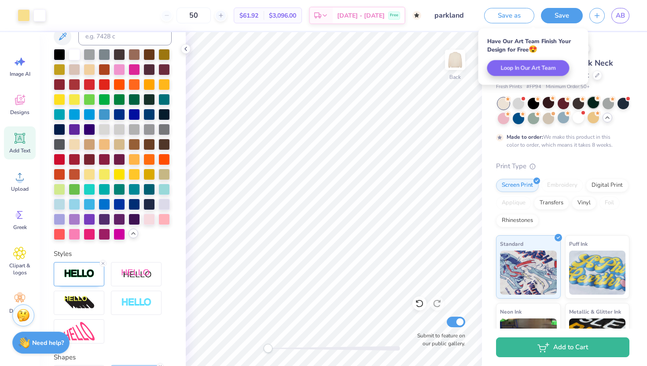
click at [596, 106] on div at bounding box center [592, 102] width 11 height 11
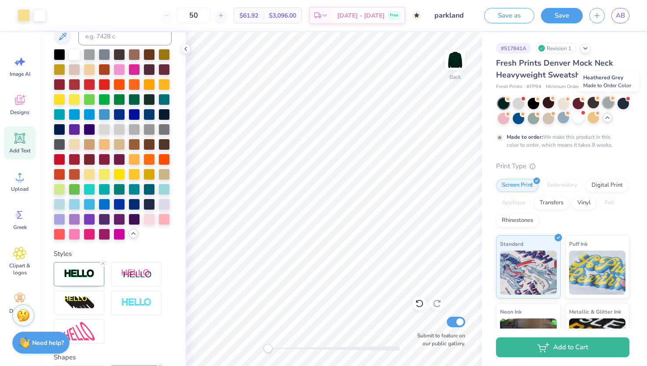
click at [612, 103] on div at bounding box center [607, 102] width 11 height 11
click at [593, 117] on div at bounding box center [592, 117] width 11 height 11
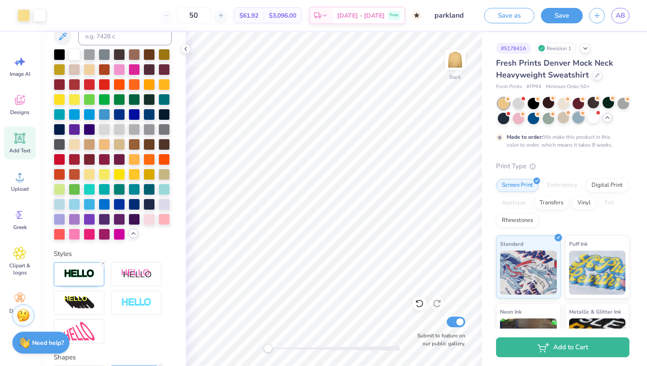
click at [577, 118] on div at bounding box center [577, 117] width 11 height 11
click at [550, 122] on div at bounding box center [547, 117] width 11 height 11
click at [153, 189] on div at bounding box center [148, 188] width 11 height 11
click at [140, 190] on div at bounding box center [133, 188] width 11 height 11
click at [130, 191] on div at bounding box center [133, 188] width 11 height 11
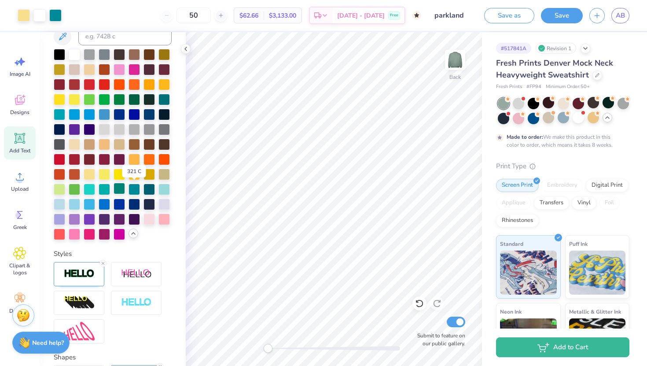
click at [121, 190] on div at bounding box center [119, 188] width 11 height 11
click at [121, 186] on div at bounding box center [119, 188] width 11 height 11
click at [106, 190] on div at bounding box center [104, 188] width 11 height 11
click at [112, 188] on div at bounding box center [113, 144] width 118 height 191
click at [122, 188] on div at bounding box center [119, 188] width 11 height 11
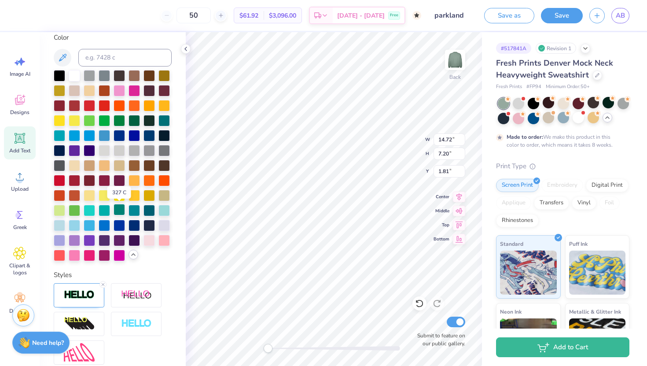
scroll to position [202, 0]
click at [161, 122] on div at bounding box center [163, 119] width 11 height 11
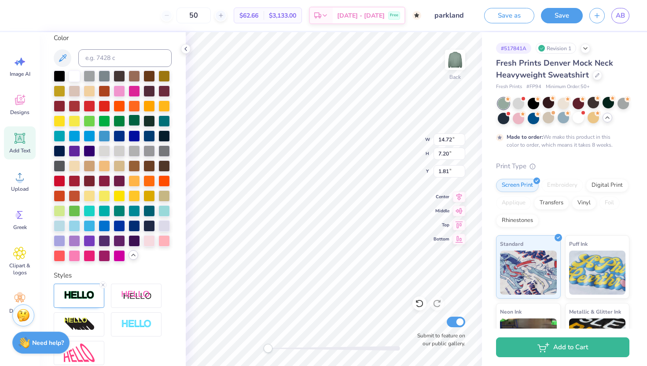
click at [133, 122] on div at bounding box center [133, 119] width 11 height 11
click at [116, 119] on div at bounding box center [119, 119] width 11 height 11
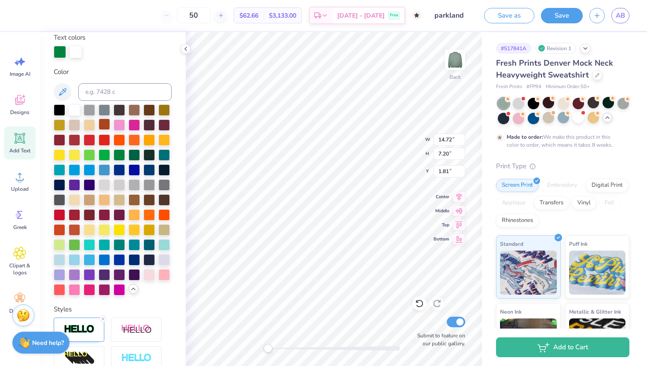
scroll to position [169, 0]
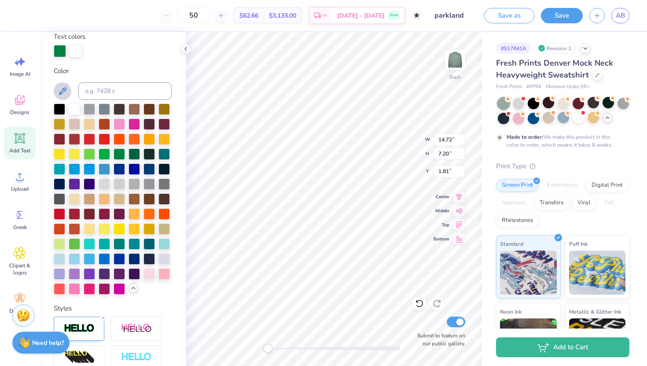
click at [64, 93] on icon at bounding box center [62, 91] width 11 height 11
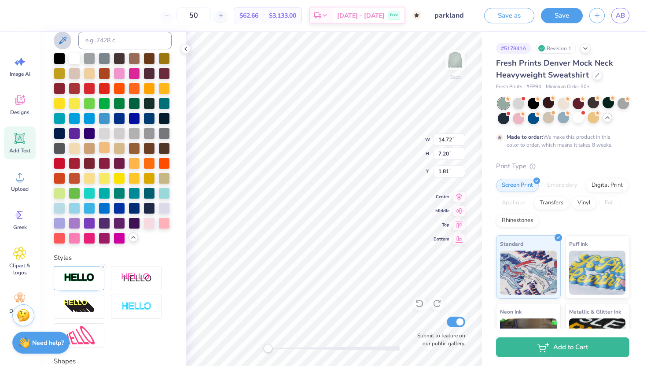
scroll to position [220, 0]
click at [165, 191] on div at bounding box center [163, 191] width 11 height 11
click at [152, 194] on div at bounding box center [148, 191] width 11 height 11
click at [136, 197] on div at bounding box center [133, 191] width 11 height 11
click at [116, 191] on div at bounding box center [119, 191] width 11 height 11
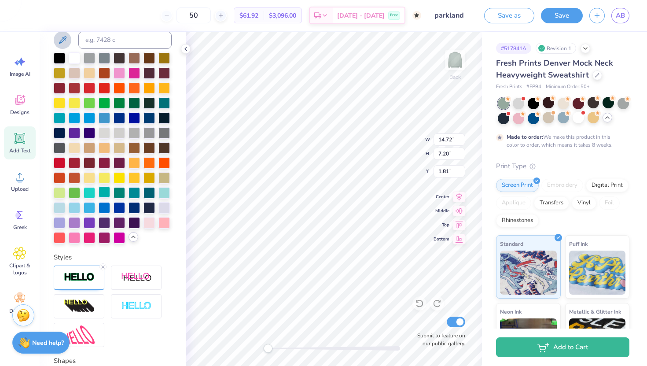
click at [106, 194] on div at bounding box center [104, 191] width 11 height 11
click at [99, 194] on div at bounding box center [104, 191] width 11 height 11
click at [126, 193] on div at bounding box center [113, 147] width 118 height 191
click at [120, 194] on div at bounding box center [119, 191] width 11 height 11
click at [552, 12] on button "Save" at bounding box center [562, 14] width 42 height 15
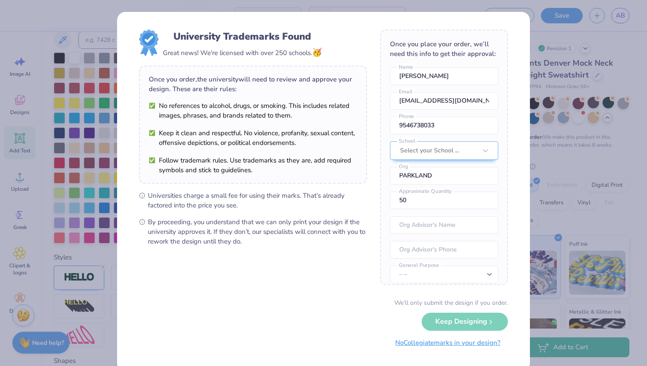
click at [400, 341] on button "No Collegiate marks in your design?" at bounding box center [448, 342] width 120 height 18
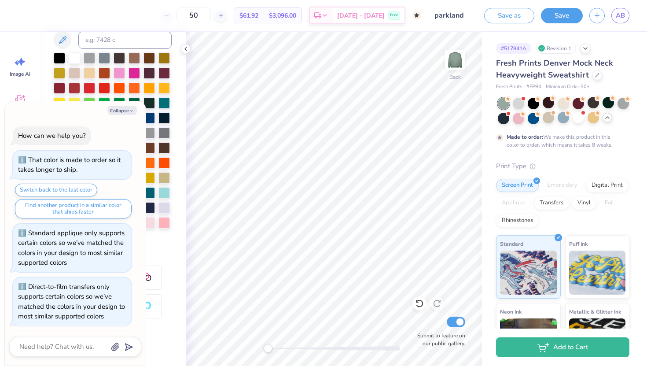
scroll to position [2511, 0]
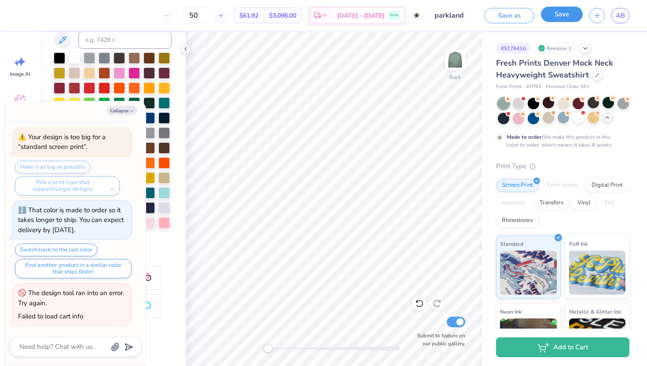
click at [569, 17] on button "Save" at bounding box center [562, 14] width 42 height 15
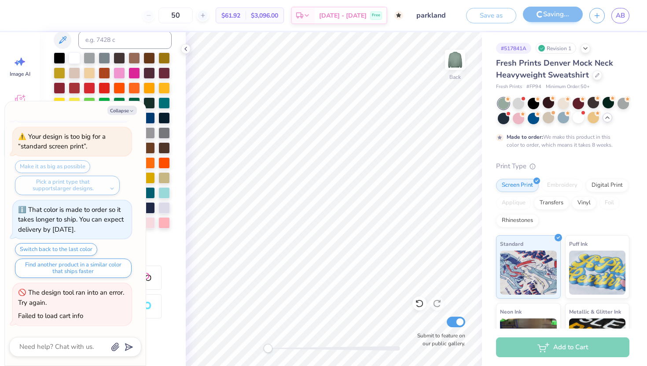
scroll to position [2441, 0]
type textarea "x"
